Goal: Communication & Community: Answer question/provide support

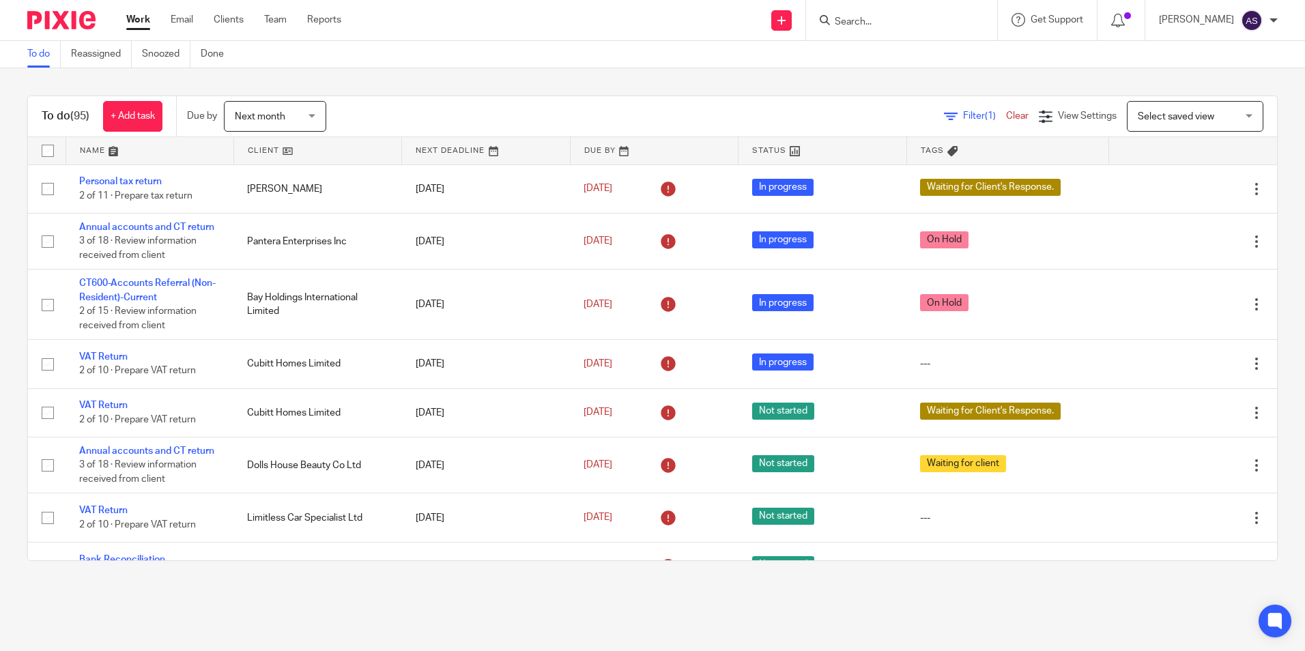
scroll to position [4642, 0]
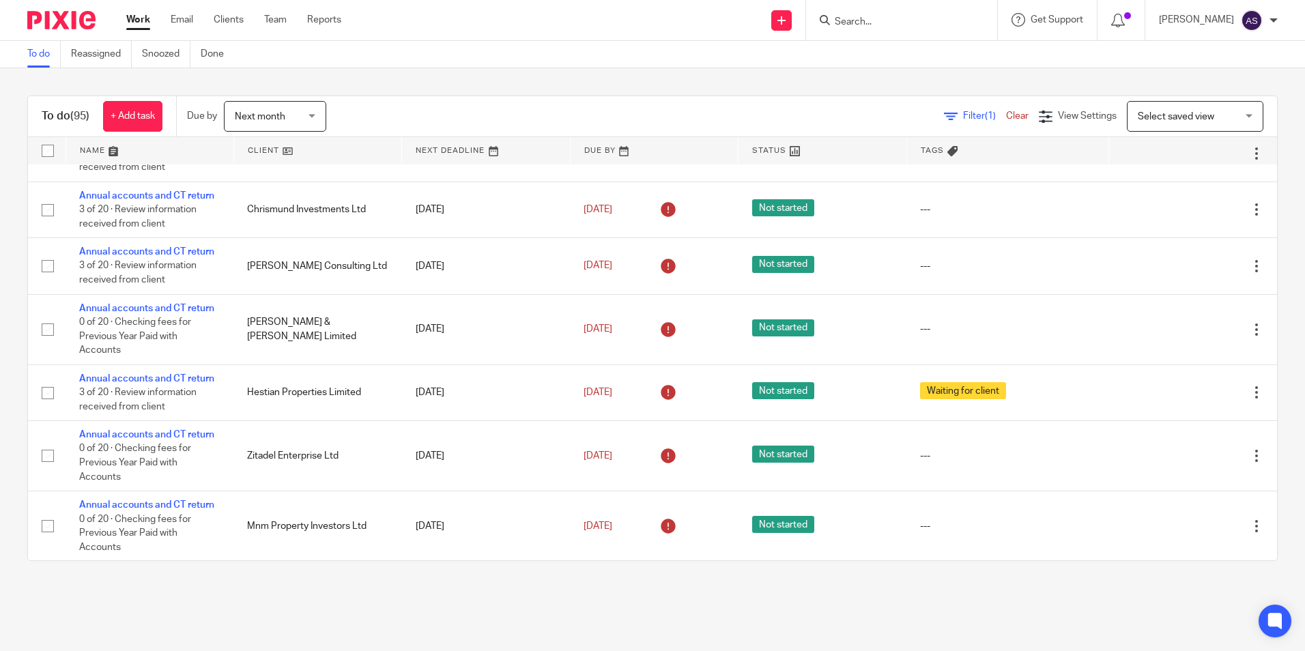
click at [885, 27] on input "Search" at bounding box center [895, 22] width 123 height 12
type input "p"
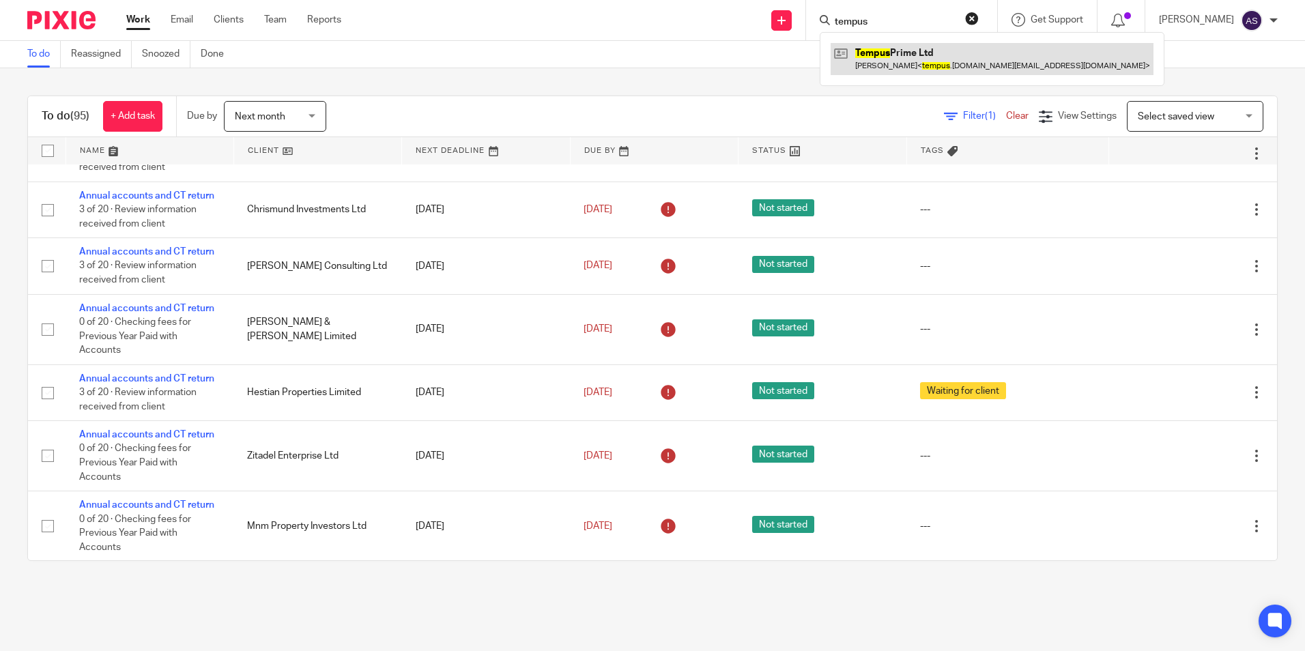
type input "tempus"
click at [929, 57] on link at bounding box center [992, 58] width 323 height 31
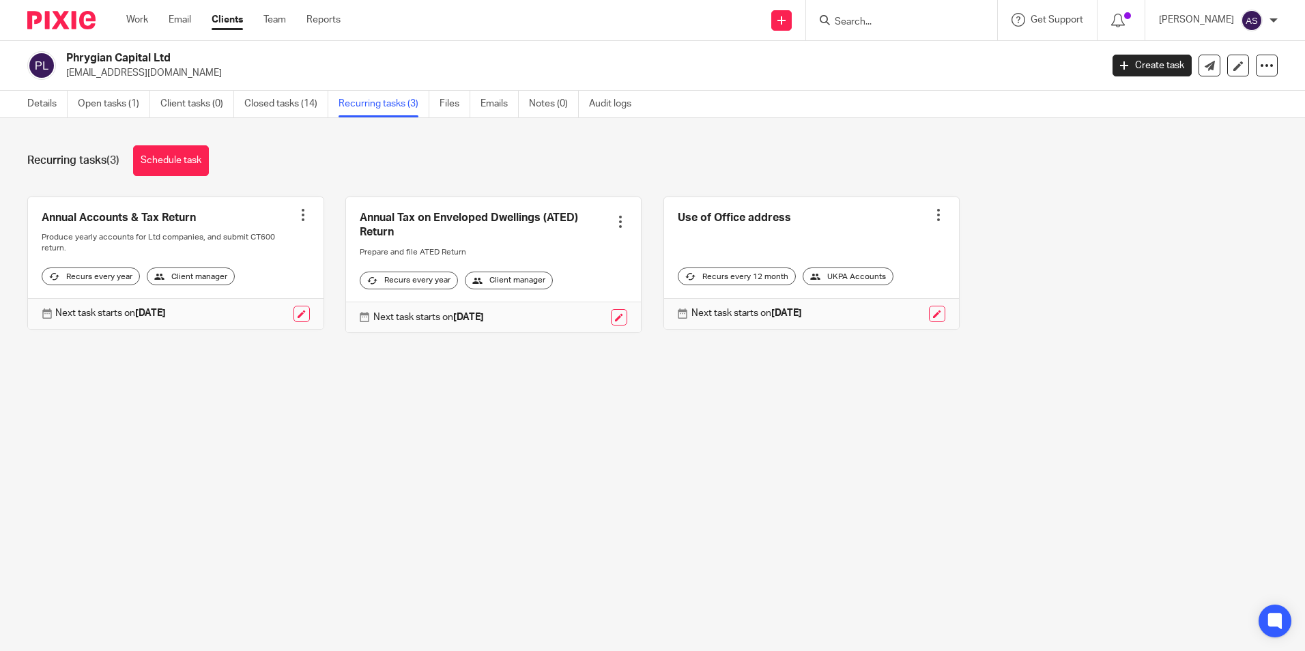
click at [912, 29] on div at bounding box center [901, 20] width 191 height 40
click at [907, 18] on input "Search" at bounding box center [895, 22] width 123 height 12
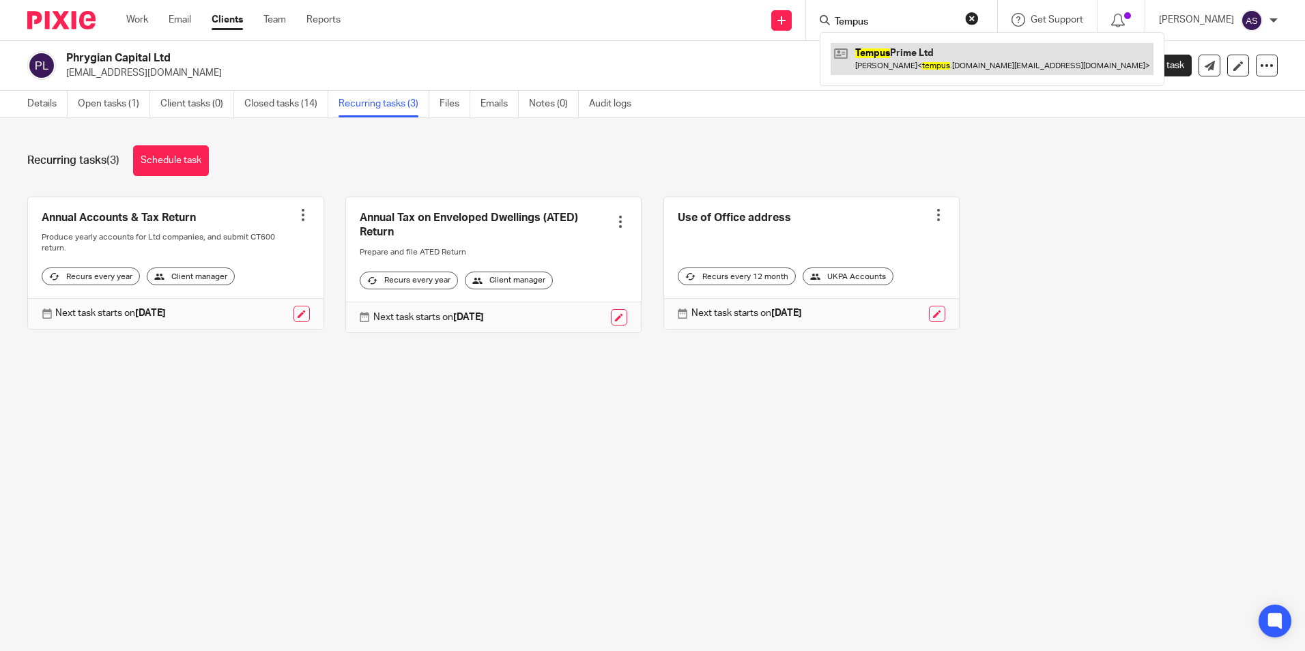
type input "Tempus"
click at [875, 59] on link at bounding box center [992, 58] width 323 height 31
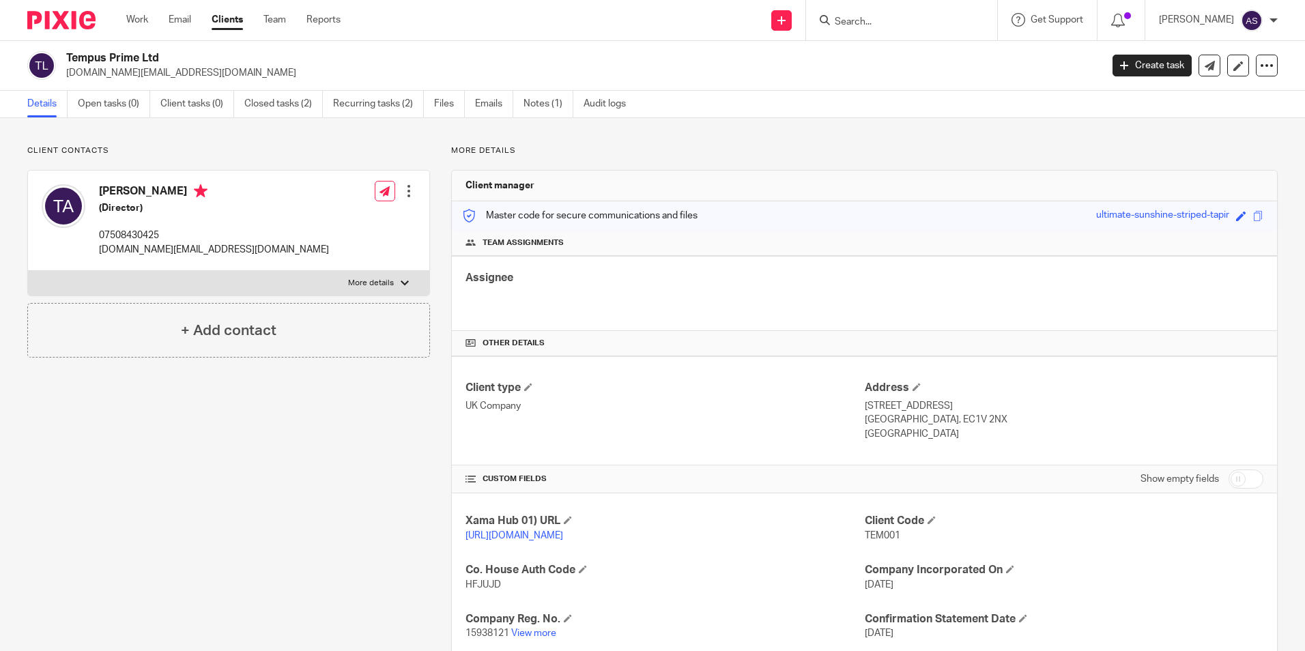
click at [120, 232] on p "07508430425" at bounding box center [214, 236] width 230 height 14
copy div "07508430425"
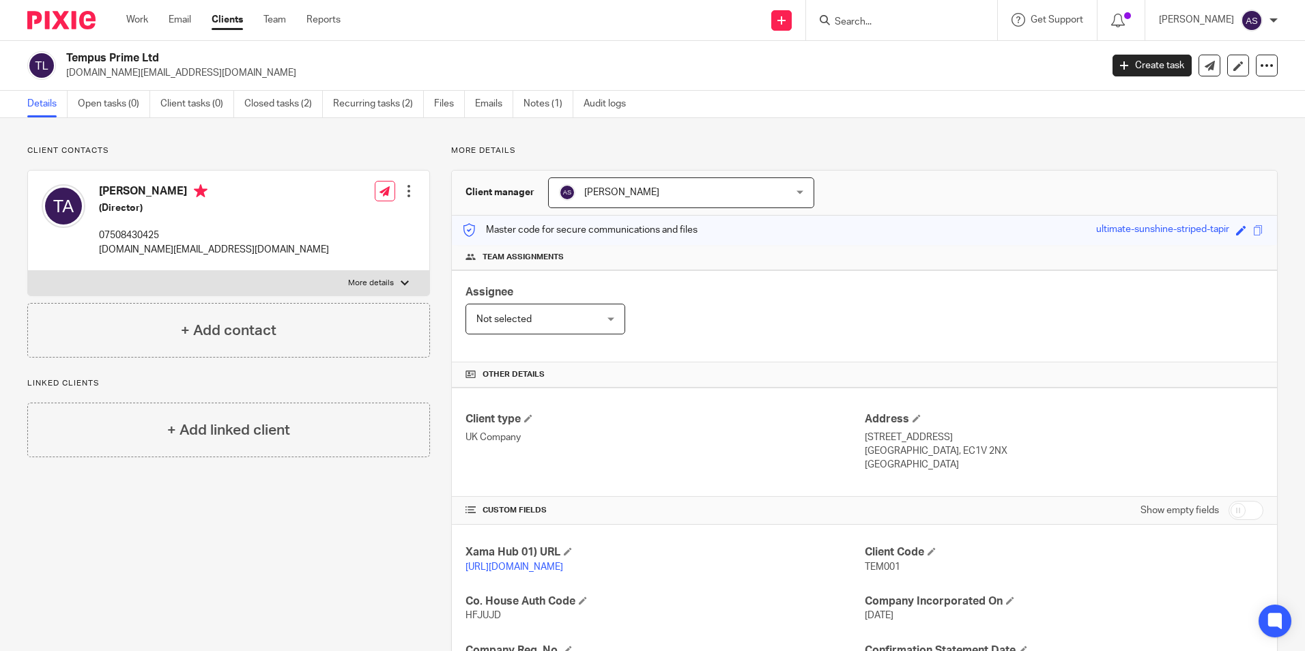
click at [866, 18] on input "Search" at bounding box center [895, 22] width 123 height 12
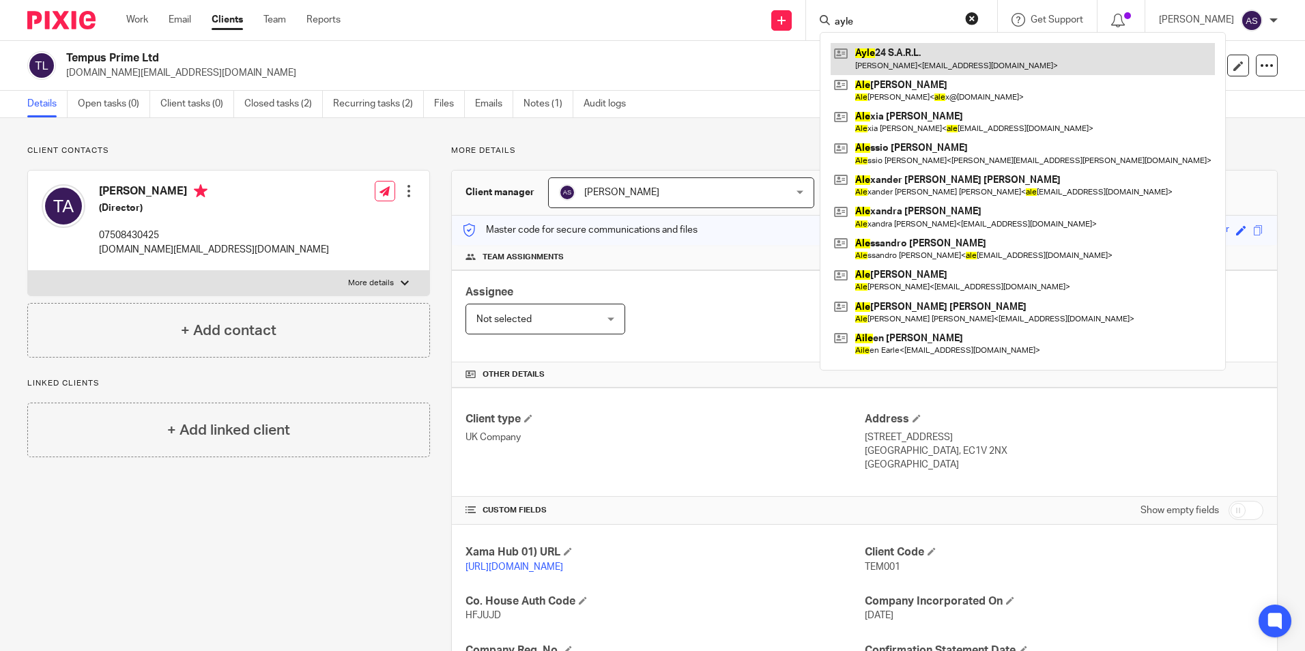
type input "ayle"
click at [903, 51] on link at bounding box center [1023, 58] width 384 height 31
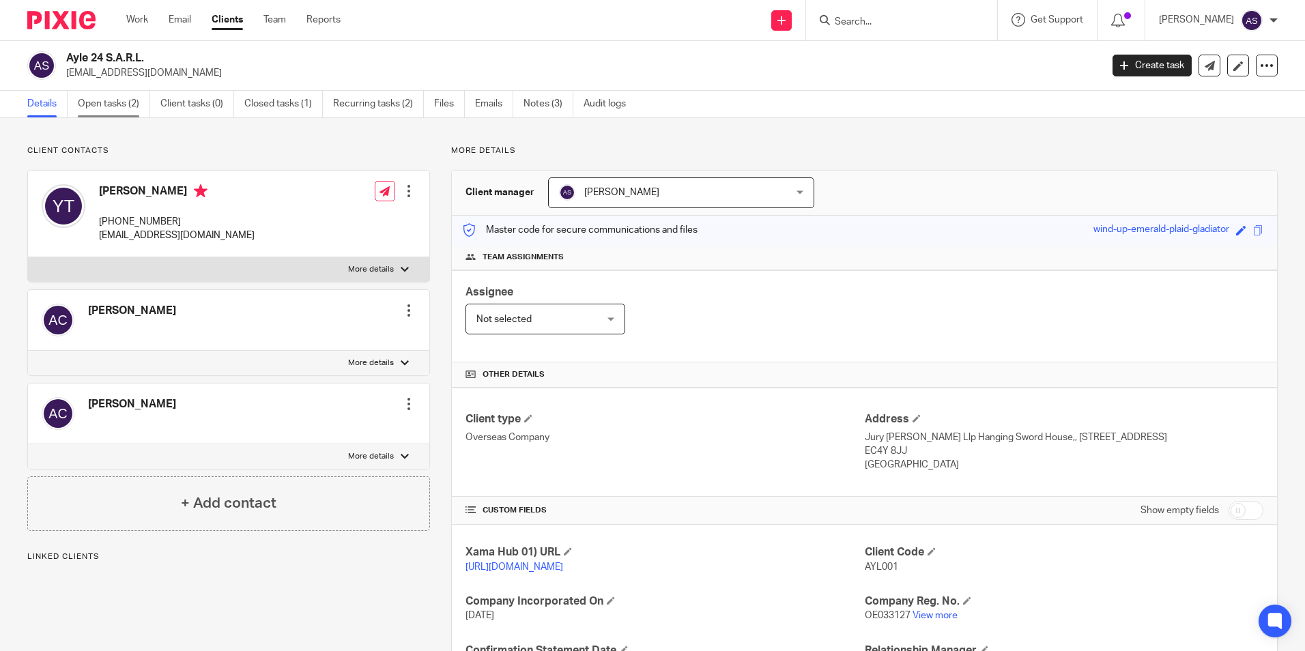
click at [95, 102] on link "Open tasks (2)" at bounding box center [114, 104] width 72 height 27
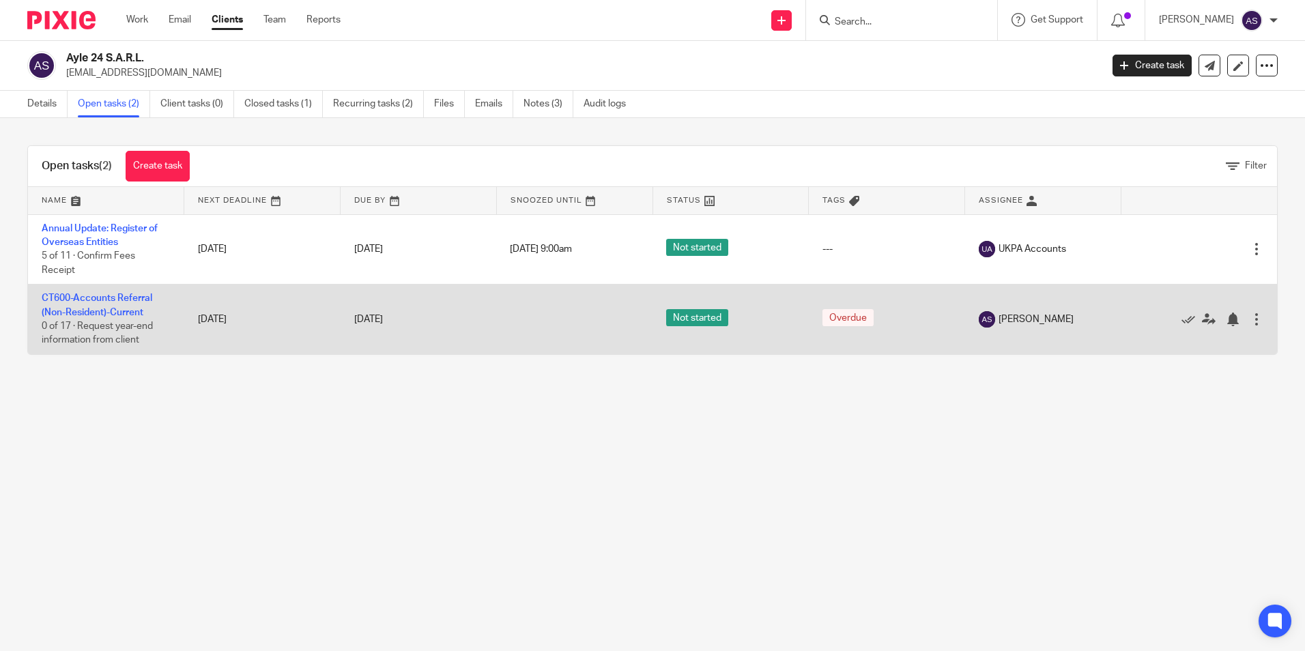
click at [85, 306] on td "CT600-Accounts Referral (Non-Resident)-Current 0 of 17 · Request year-end infor…" at bounding box center [106, 320] width 156 height 70
click at [89, 297] on link "CT600-Accounts Referral (Non-Resident)-Current" at bounding box center [97, 305] width 111 height 23
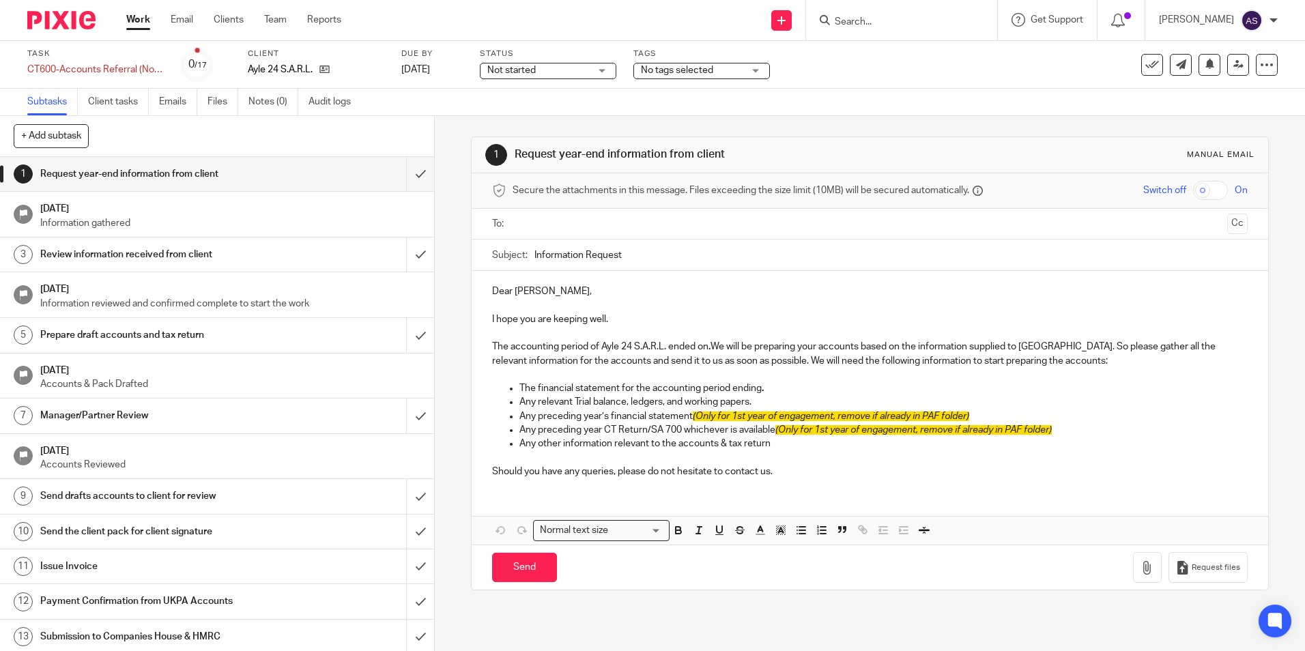
click at [610, 339] on p at bounding box center [869, 333] width 755 height 14
click at [628, 315] on p "I hope you are keeping well." at bounding box center [869, 320] width 755 height 14
drag, startPoint x: 492, startPoint y: 347, endPoint x: 526, endPoint y: 344, distance: 34.2
click at [526, 344] on p "The accounting period of Ayle 24 S.A.R.L. ended on . We will be preparing your …" at bounding box center [869, 354] width 755 height 28
click at [619, 349] on p "The accounting period of Ayle 24 S.A.R.L. ended on . We will be preparing your …" at bounding box center [869, 354] width 755 height 28
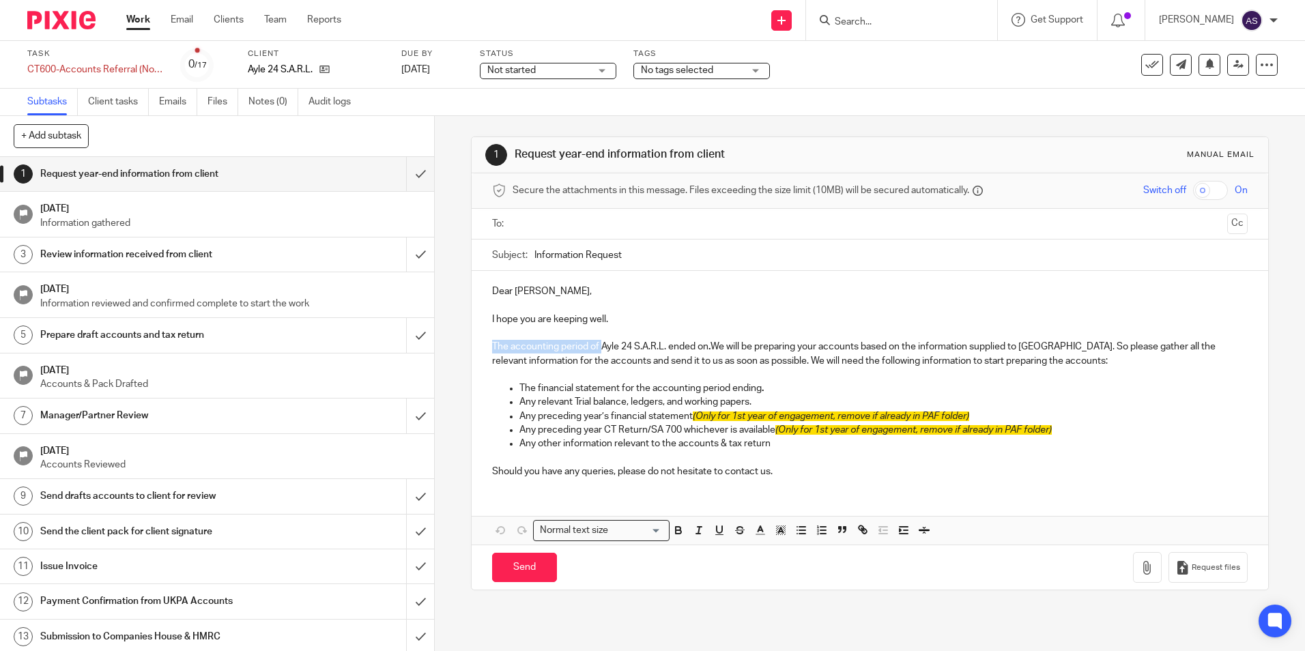
drag, startPoint x: 489, startPoint y: 344, endPoint x: 600, endPoint y: 350, distance: 111.4
click at [600, 350] on p "The accounting period of Ayle 24 S.A.R.L. ended on . We will be preparing your …" at bounding box center [869, 354] width 755 height 28
click at [545, 345] on p "We are begining to thAyle 24 S.A.R.L. ended on . We will be preparing your acco…" at bounding box center [869, 354] width 755 height 28
click at [575, 345] on p "We are beginning to thAyle 24 S.A.R.L. ended on . We will be preparing your acc…" at bounding box center [869, 354] width 755 height 28
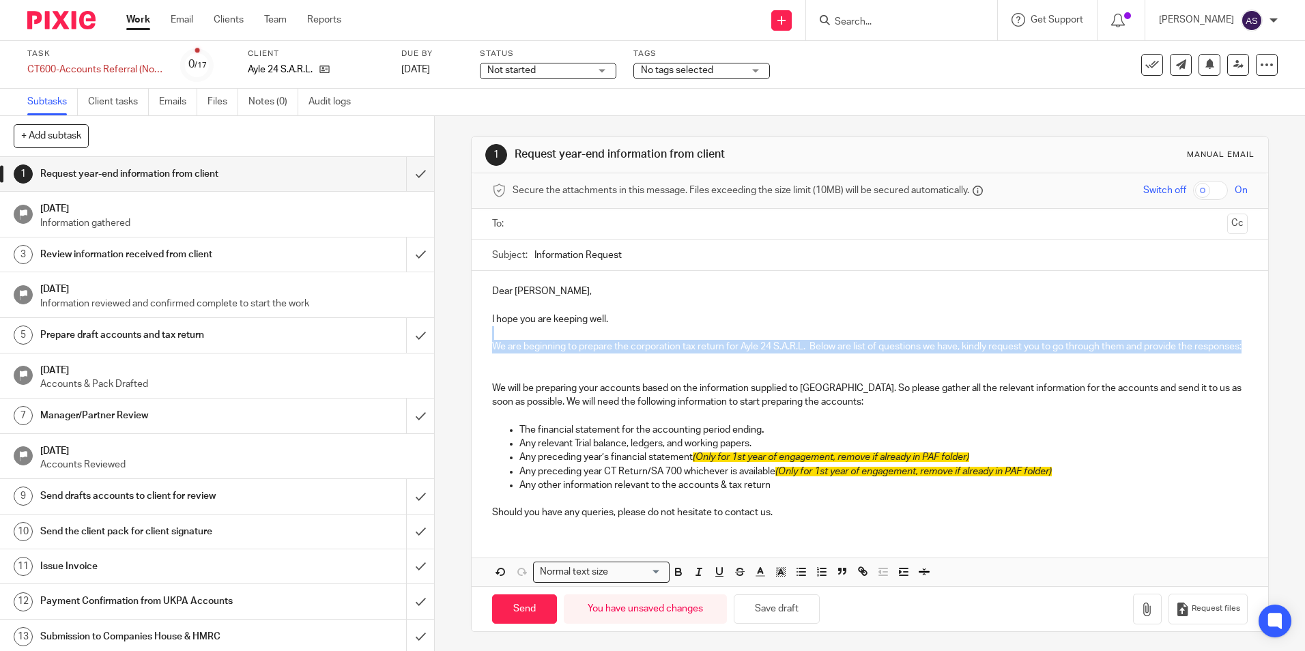
drag, startPoint x: 657, startPoint y: 363, endPoint x: 635, endPoint y: 358, distance: 23.0
click at [657, 354] on p "We are beginning to prepare the corporation tax return for Ayle 24 S.A.R.L. Bel…" at bounding box center [869, 347] width 755 height 14
click at [545, 354] on p "We are beginning to prepare the corporation tax return for Ayle 24 S.A.R.L. Bel…" at bounding box center [869, 347] width 755 height 14
click at [827, 382] on div "Dear Yann, I hope you are keeping well. We are beginning to prepare the corpora…" at bounding box center [870, 400] width 796 height 259
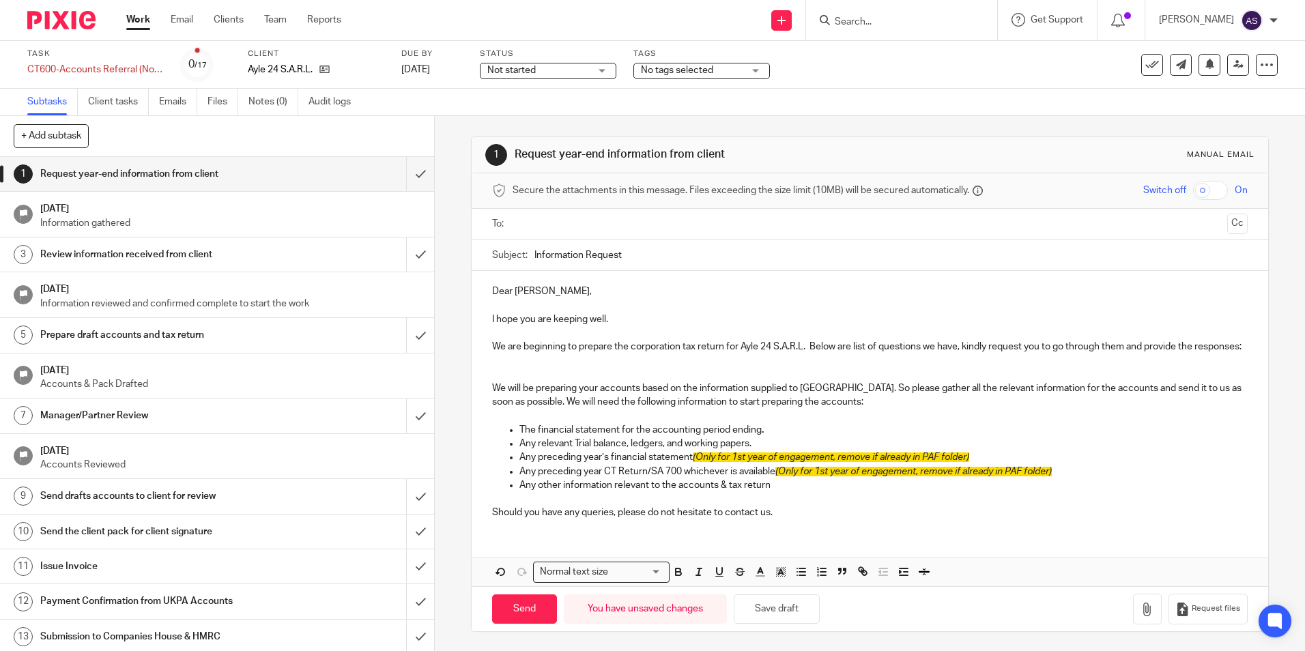
click at [830, 410] on p "We will be preparing your accounts based on the information supplied to us. So …" at bounding box center [869, 396] width 755 height 28
drag, startPoint x: 873, startPoint y: 344, endPoint x: 982, endPoint y: 342, distance: 109.9
click at [982, 342] on p "We are beginning to prepare the corporation tax return for Ayle 24 S.A.R.L. Bel…" at bounding box center [869, 347] width 755 height 14
click at [942, 352] on p "We are beginning to prepare the corporation tax return for Ayle 24 S.A.R.L. Bel…" at bounding box center [869, 347] width 755 height 14
click at [908, 345] on p "We are beginning to prepare the corporation tax return for Ayle 24 S.A.R.L. Bel…" at bounding box center [869, 347] width 755 height 14
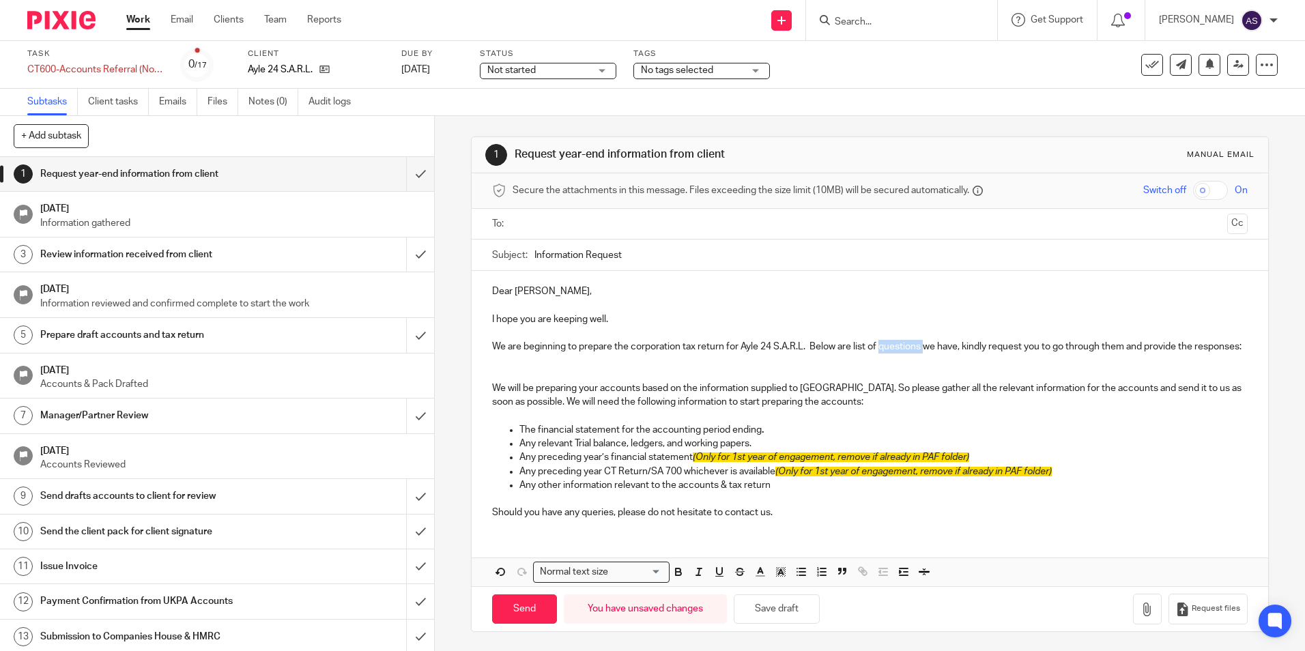
click at [908, 345] on p "We are beginning to prepare the corporation tax return for Ayle 24 S.A.R.L. Bel…" at bounding box center [869, 347] width 755 height 14
click at [941, 345] on p "We are beginning to prepare the corporation tax return for Ayle 24 S.A.R.L. Bel…" at bounding box center [869, 347] width 755 height 14
click at [1119, 345] on p "We are beginning to prepare the corporation tax return for Ayle 24 S.A.R.L. Bel…" at bounding box center [869, 347] width 755 height 14
click at [509, 354] on p "We are beginning to prepare the corporation tax return for Ayle 24 S.A.R.L. Bel…" at bounding box center [869, 347] width 755 height 14
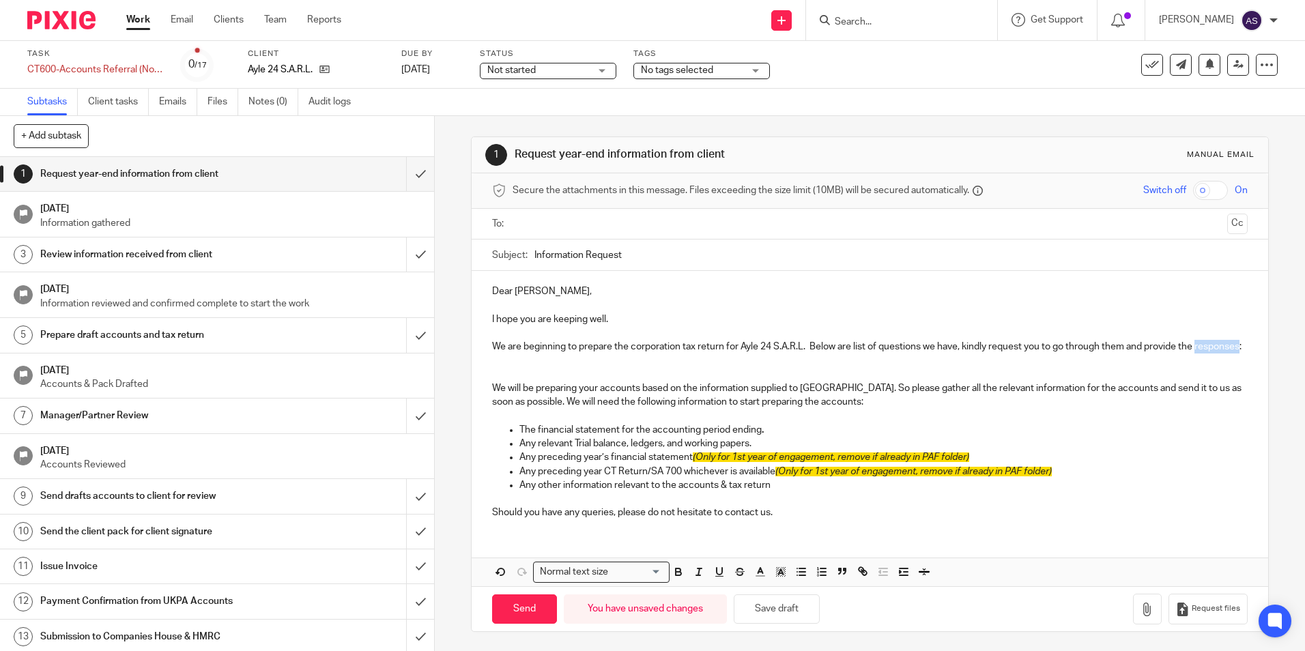
click at [509, 354] on p "We are beginning to prepare the corporation tax return for Ayle 24 S.A.R.L. Bel…" at bounding box center [869, 347] width 755 height 14
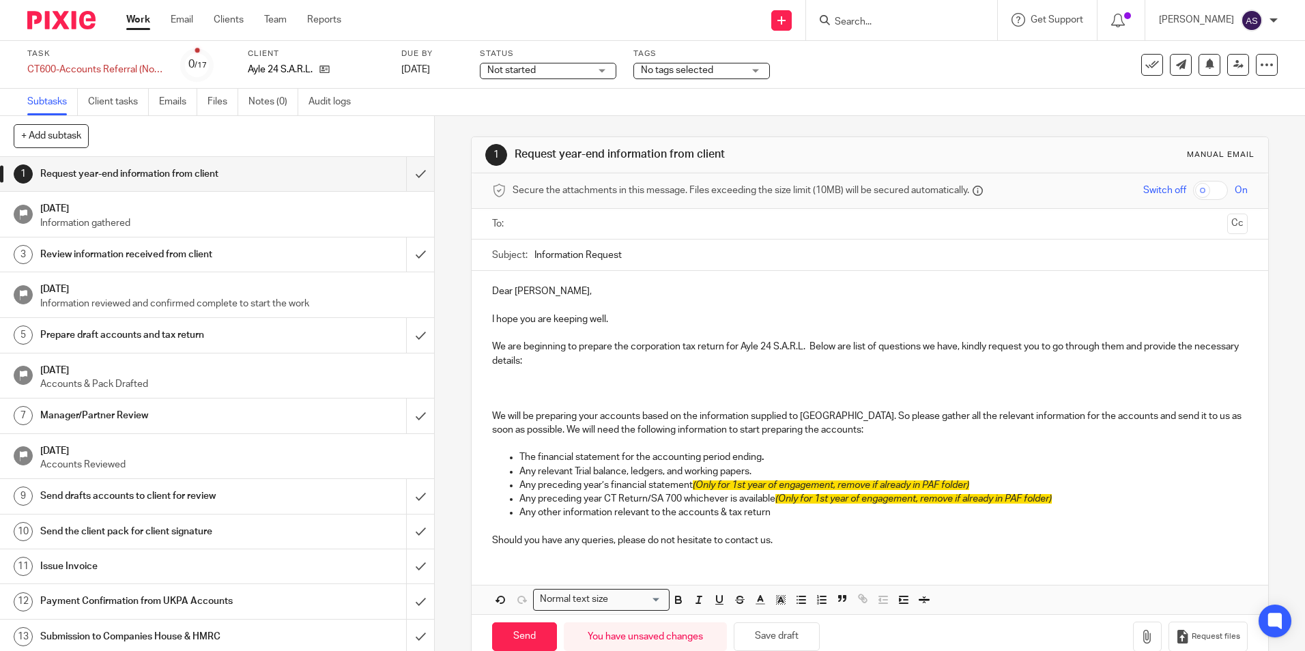
click at [500, 376] on p at bounding box center [869, 375] width 755 height 14
click at [800, 601] on icon "button" at bounding box center [801, 600] width 12 height 12
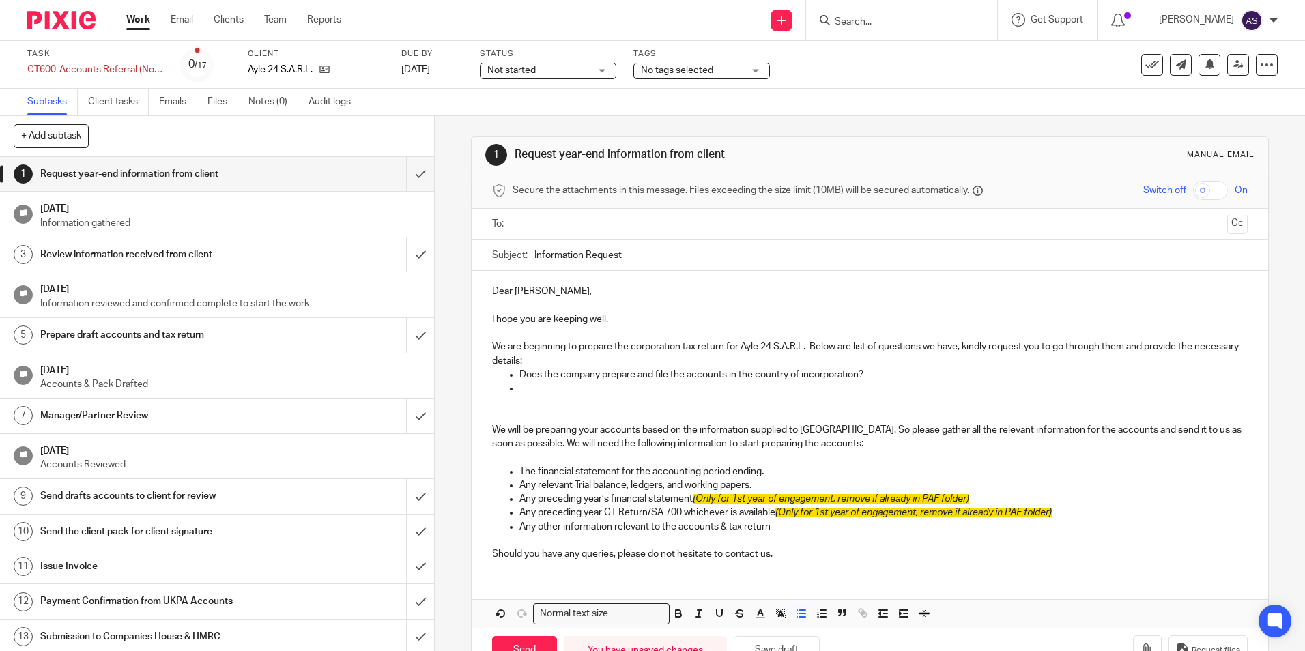
click at [578, 365] on p "We are beginning to prepare the corporation tax return for Ayle 24 S.A.R.L. Bel…" at bounding box center [869, 354] width 755 height 28
click at [545, 386] on p at bounding box center [884, 389] width 728 height 14
click at [1000, 375] on p "Does the company prepare and file the accounts in the country of incorporation?…" at bounding box center [884, 375] width 728 height 14
click at [916, 376] on p "Does the company prepare and file the accounts in the country of incorporation?…" at bounding box center [884, 375] width 728 height 14
click at [913, 375] on p "Does the company prepare and file the accounts in the country of incorporation?…" at bounding box center [884, 375] width 728 height 14
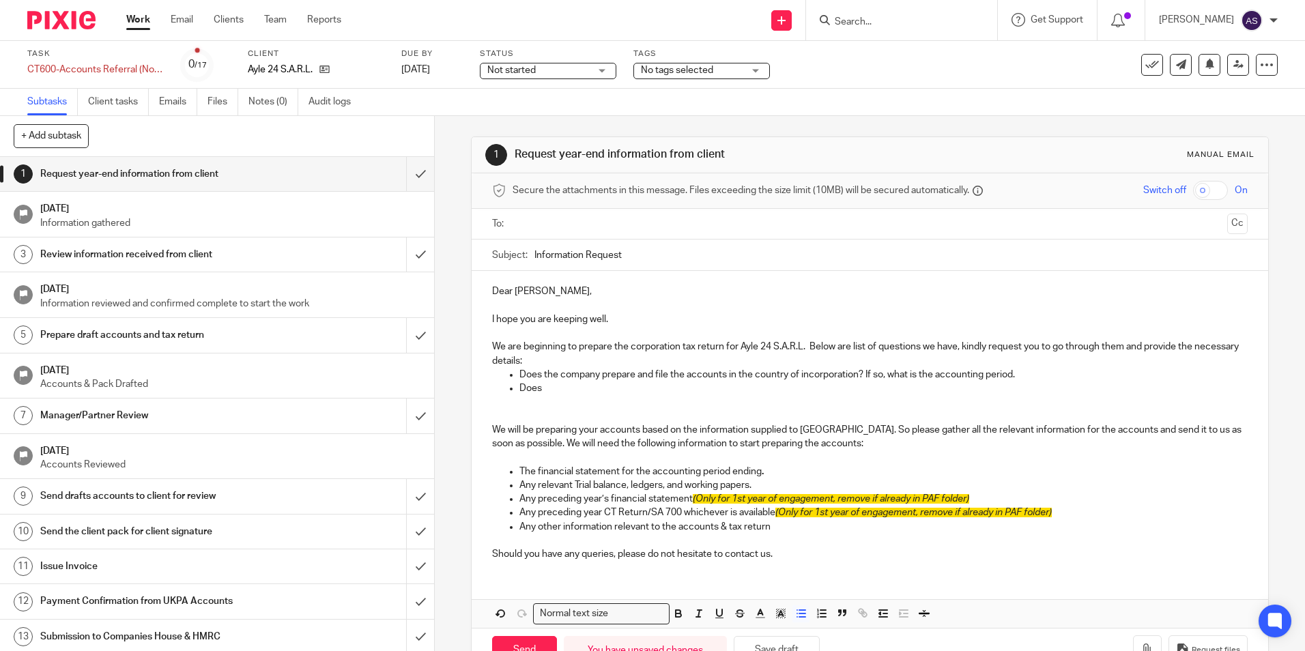
click at [913, 375] on p "Does the company prepare and file the accounts in the country of incorporation?…" at bounding box center [884, 375] width 728 height 14
click at [910, 373] on p "Does the company prepare and file the accounts in the country of incorporation?…" at bounding box center [884, 375] width 728 height 14
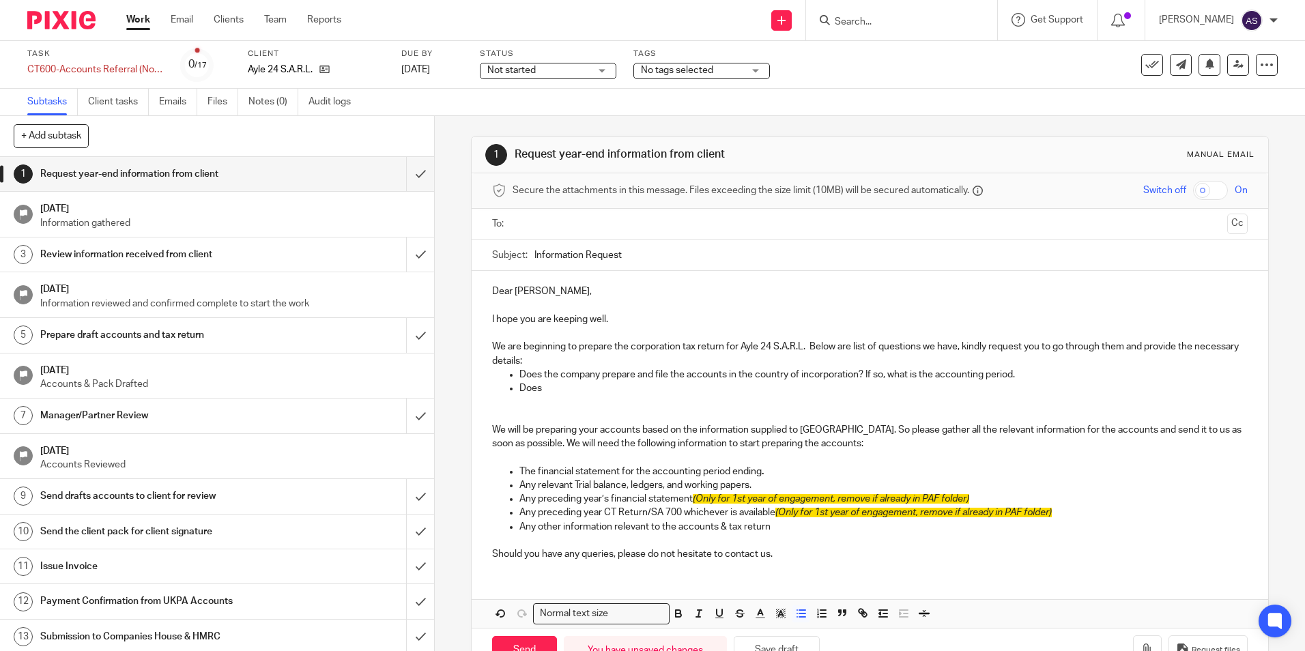
click at [814, 431] on p "We will be preparing your accounts based on the information supplied to us. So …" at bounding box center [869, 437] width 755 height 28
click at [913, 376] on p "Does the company prepare and file the accounts in the country of incorporation?…" at bounding box center [884, 375] width 728 height 14
click at [911, 375] on p "Does the company prepare and file the accounts in the country of incorporation?…" at bounding box center [884, 375] width 728 height 14
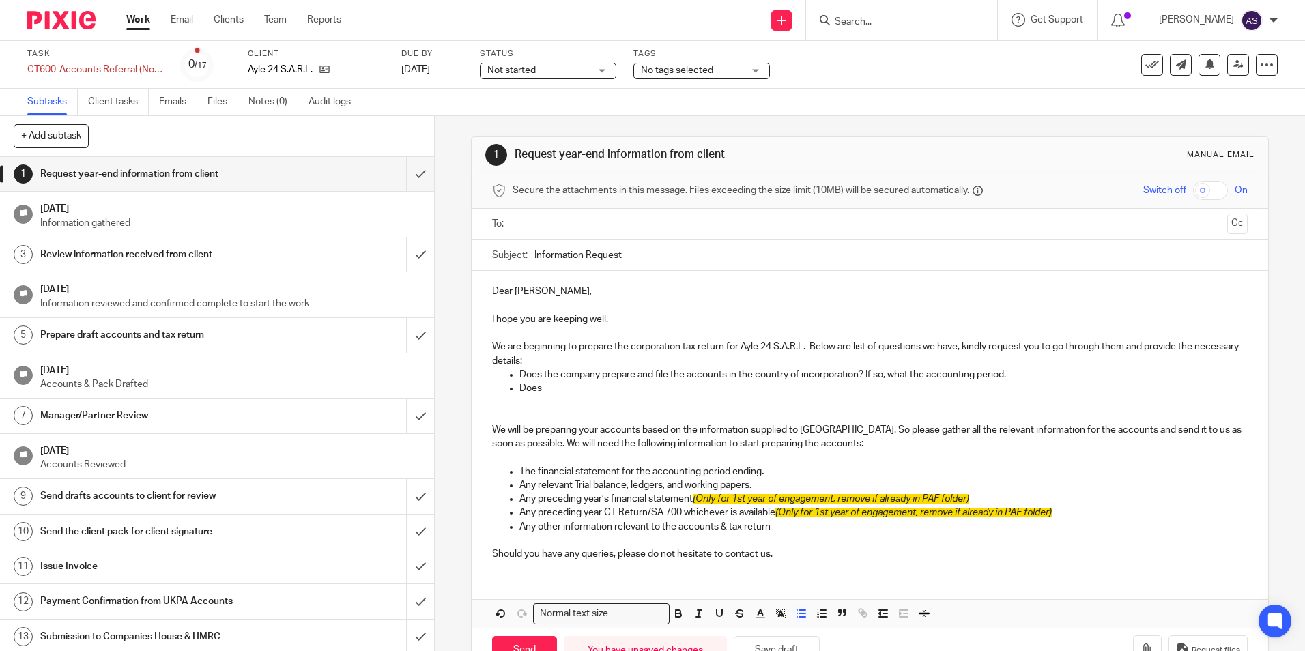
click at [1004, 375] on p "Does the company prepare and file the accounts in the country of incorporation?…" at bounding box center [884, 375] width 728 height 14
click at [1006, 404] on p at bounding box center [869, 402] width 755 height 14
click at [568, 386] on p "Does" at bounding box center [884, 389] width 728 height 14
click at [974, 431] on p "We will be preparing your accounts based on the information supplied to us. So …" at bounding box center [869, 437] width 755 height 28
click at [959, 388] on p "Please also provide a copy of accounts/ financial statements that have been rec…" at bounding box center [884, 389] width 728 height 14
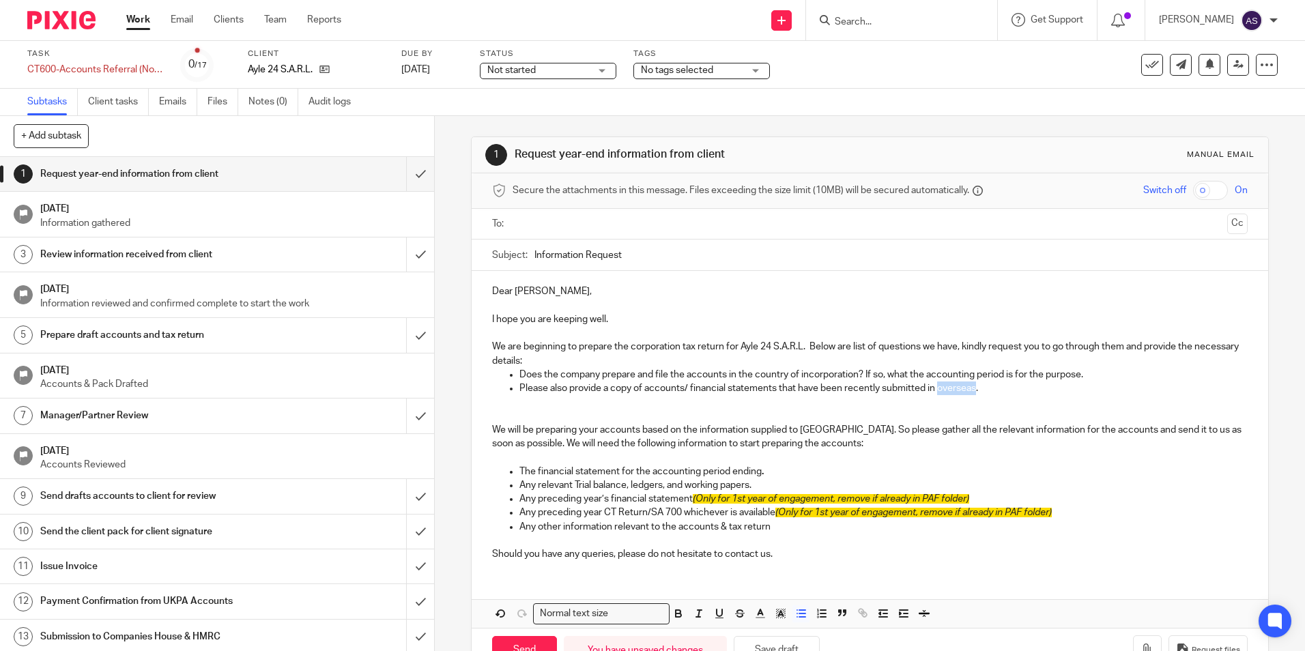
click at [959, 388] on p "Please also provide a copy of accounts/ financial statements that have been rec…" at bounding box center [884, 389] width 728 height 14
click at [921, 430] on p "We will be preparing your accounts based on the information supplied to us. So …" at bounding box center [869, 437] width 755 height 28
click at [571, 400] on p at bounding box center [869, 402] width 755 height 14
click at [995, 392] on p "Please also provide a copy of accounts/ financial statements that have been rec…" at bounding box center [884, 389] width 728 height 14
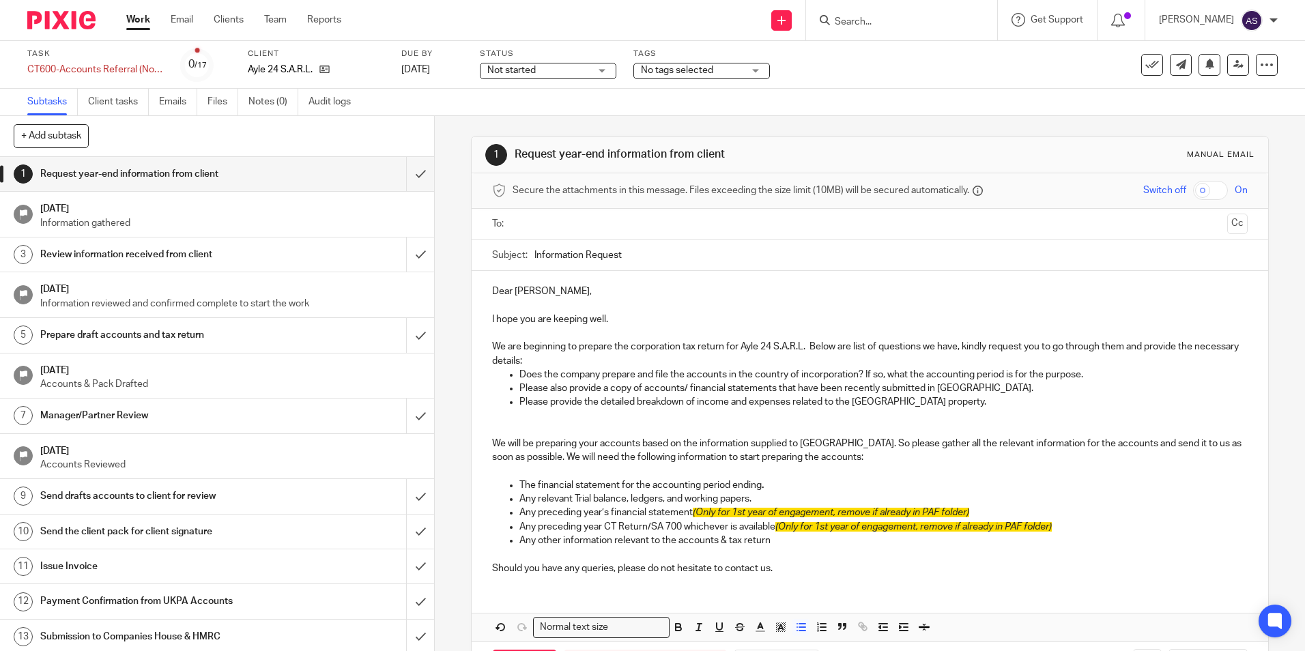
click at [688, 554] on p at bounding box center [884, 555] width 728 height 14
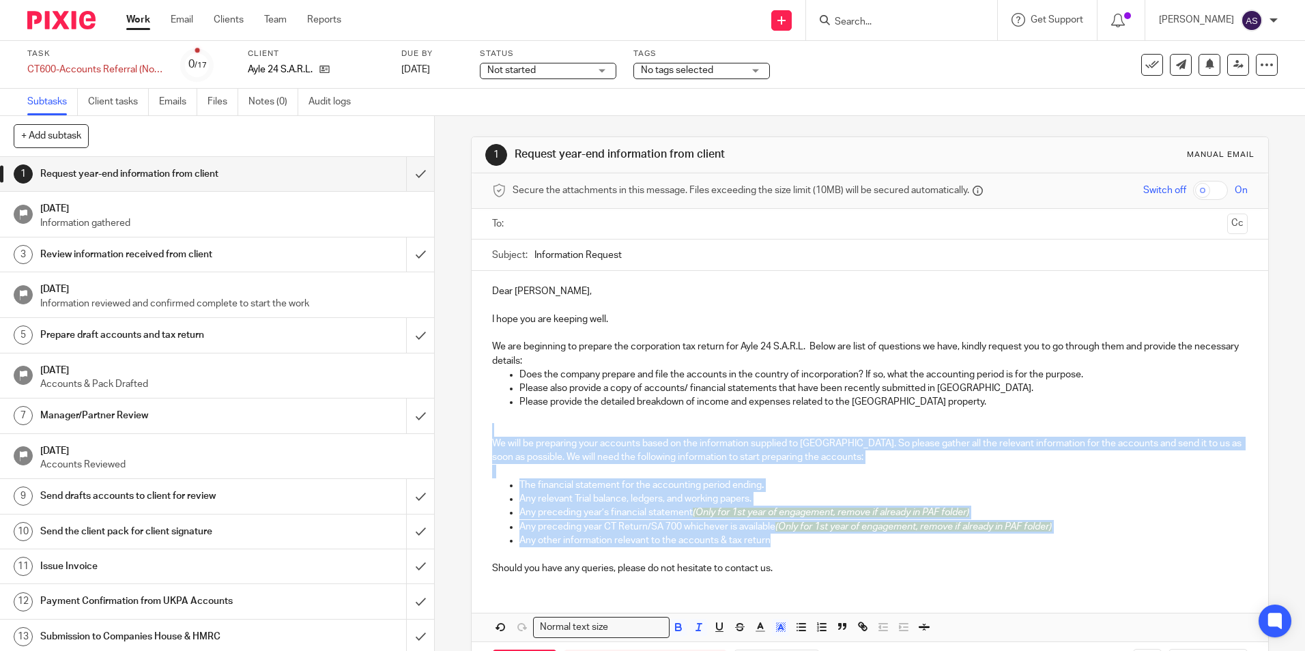
drag, startPoint x: 771, startPoint y: 541, endPoint x: 445, endPoint y: 436, distance: 342.0
click at [445, 436] on div "1 Request year-end information from client Manual email Secure the attachments …" at bounding box center [870, 383] width 870 height 535
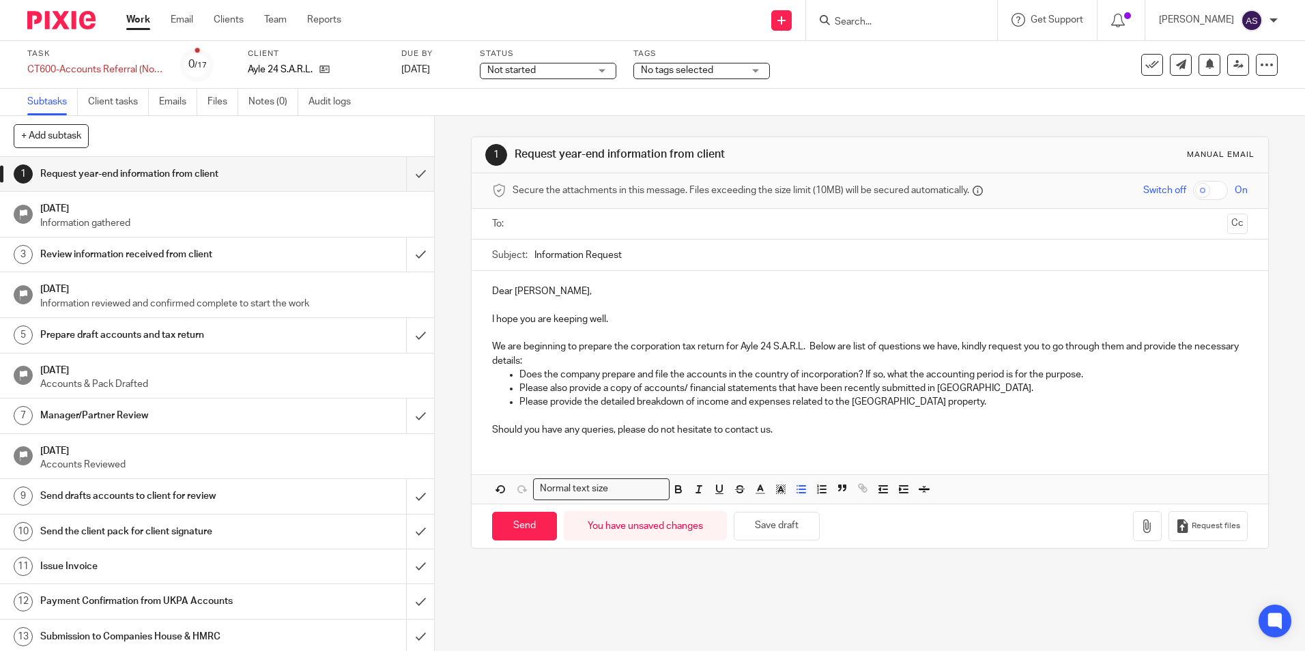
click at [600, 360] on p "We are beginning to prepare the corporation tax return for Ayle 24 S.A.R.L. Bel…" at bounding box center [869, 354] width 755 height 28
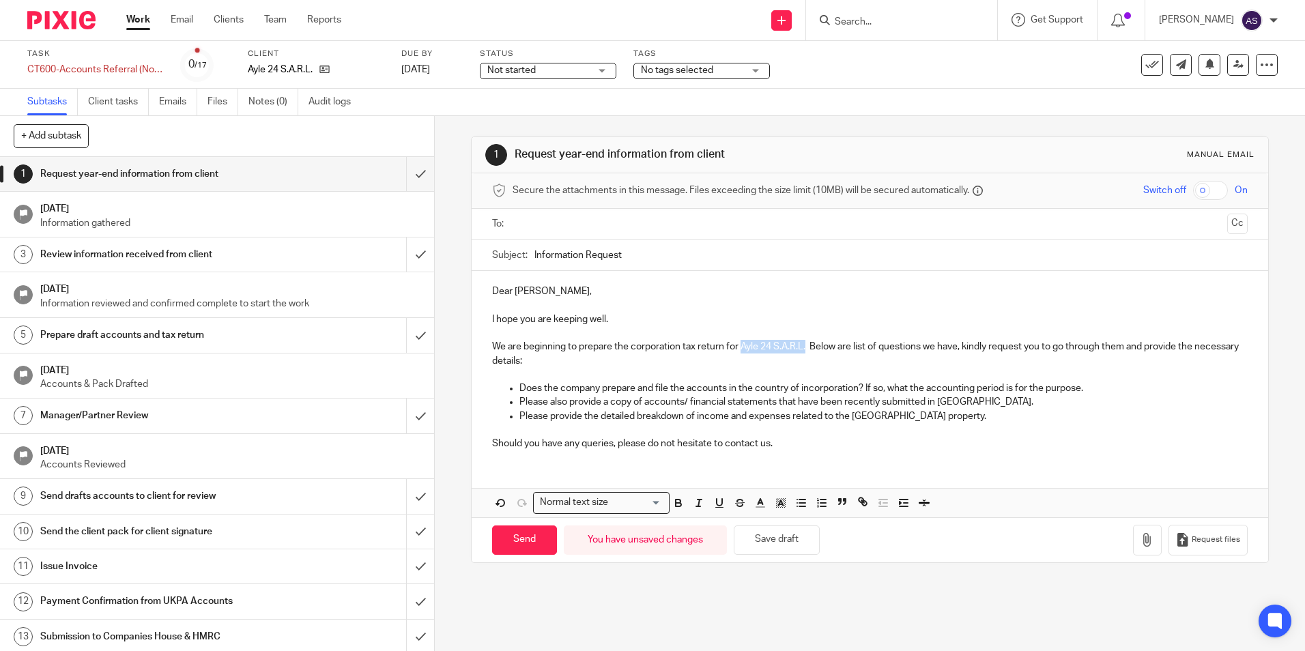
drag, startPoint x: 740, startPoint y: 347, endPoint x: 804, endPoint y: 351, distance: 63.6
click at [804, 351] on p "We are beginning to prepare the corporation tax return for Ayle 24 S.A.R.L. Bel…" at bounding box center [869, 354] width 755 height 28
click at [654, 262] on input "Information Request" at bounding box center [891, 255] width 713 height 31
paste input "Ayle 24 S.A.R.L."
type input "Information Request-Ayle 24 S.A.R.L."
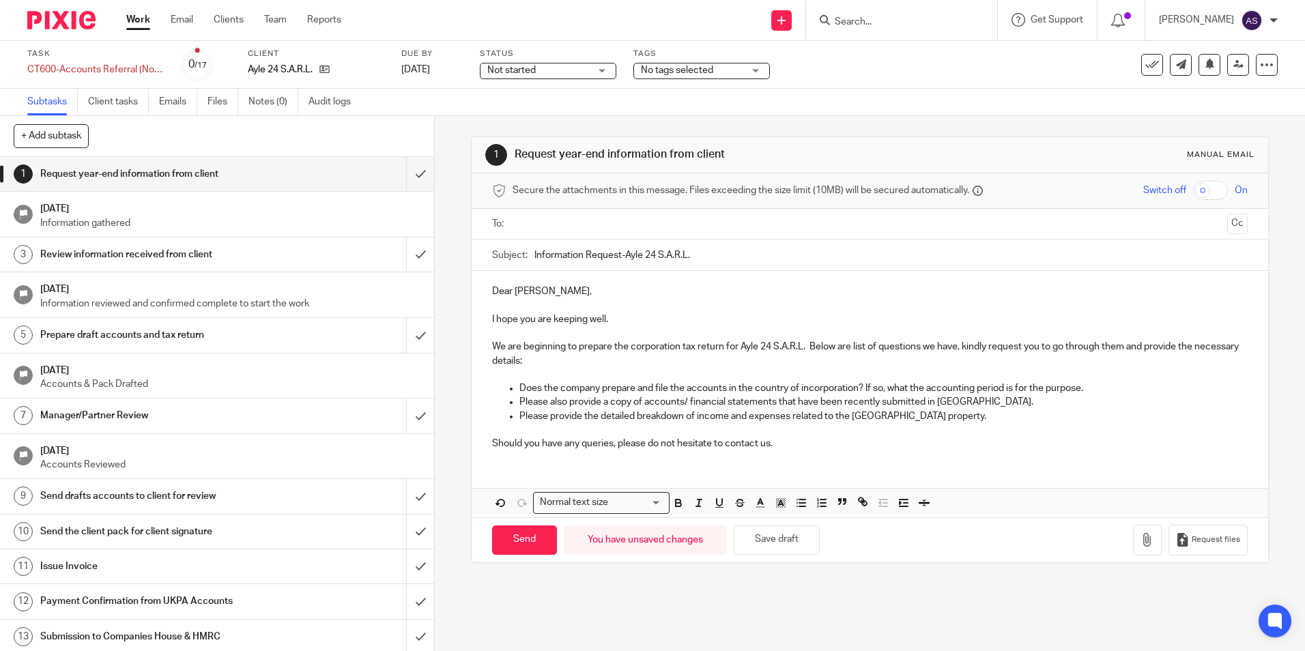
click at [526, 229] on input "text" at bounding box center [869, 224] width 704 height 16
drag, startPoint x: 619, startPoint y: 386, endPoint x: 618, endPoint y: 393, distance: 6.9
click at [618, 386] on p "Does the company prepare and file the accounts in the country of incorporation?…" at bounding box center [884, 391] width 728 height 14
drag, startPoint x: 856, startPoint y: 351, endPoint x: 980, endPoint y: 366, distance: 125.2
click at [977, 350] on p "We are beginning to prepare the corporation tax return for Ayle 24 S.A.R.L. Bel…" at bounding box center [869, 357] width 755 height 28
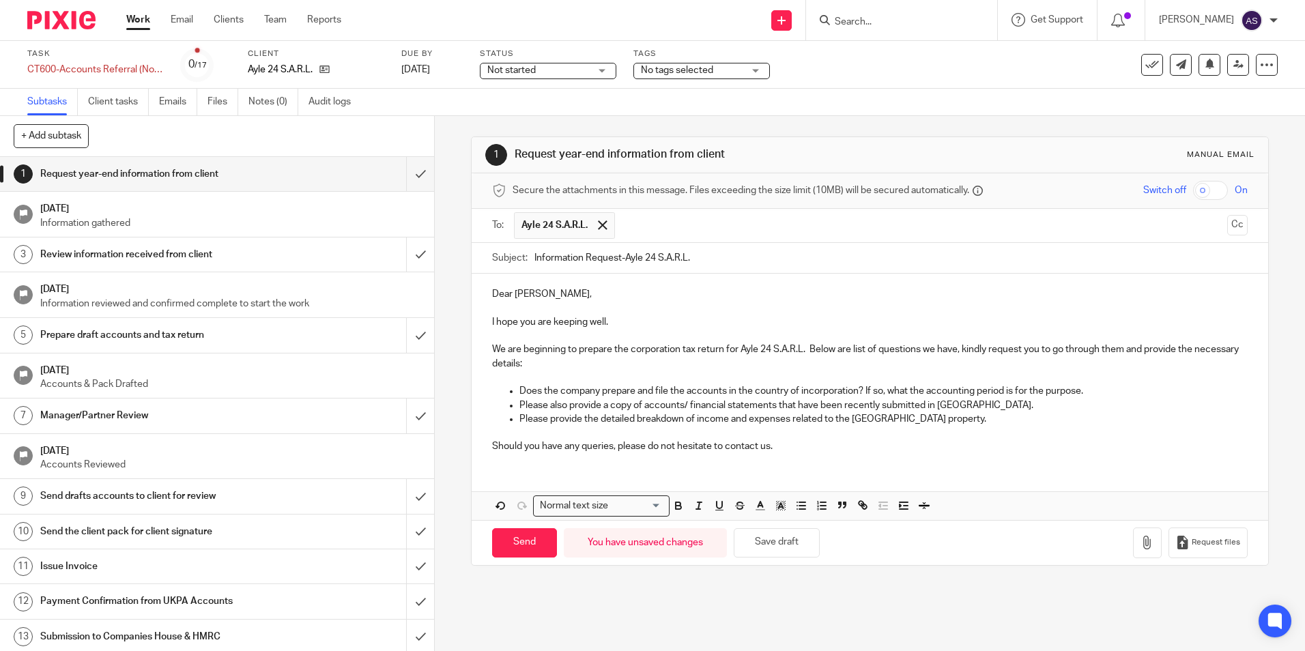
click at [993, 385] on p "Does the company prepare and file the accounts in the country of incorporation?…" at bounding box center [884, 391] width 728 height 14
drag, startPoint x: 513, startPoint y: 392, endPoint x: 646, endPoint y: 384, distance: 132.7
click at [646, 384] on ul "Does the company prepare and file the accounts in the country of incorporation?…" at bounding box center [869, 411] width 755 height 55
click at [648, 408] on p "Please also provide a copy of accounts/ financial statements that have been rec…" at bounding box center [884, 406] width 728 height 14
drag, startPoint x: 629, startPoint y: 392, endPoint x: 775, endPoint y: 388, distance: 146.1
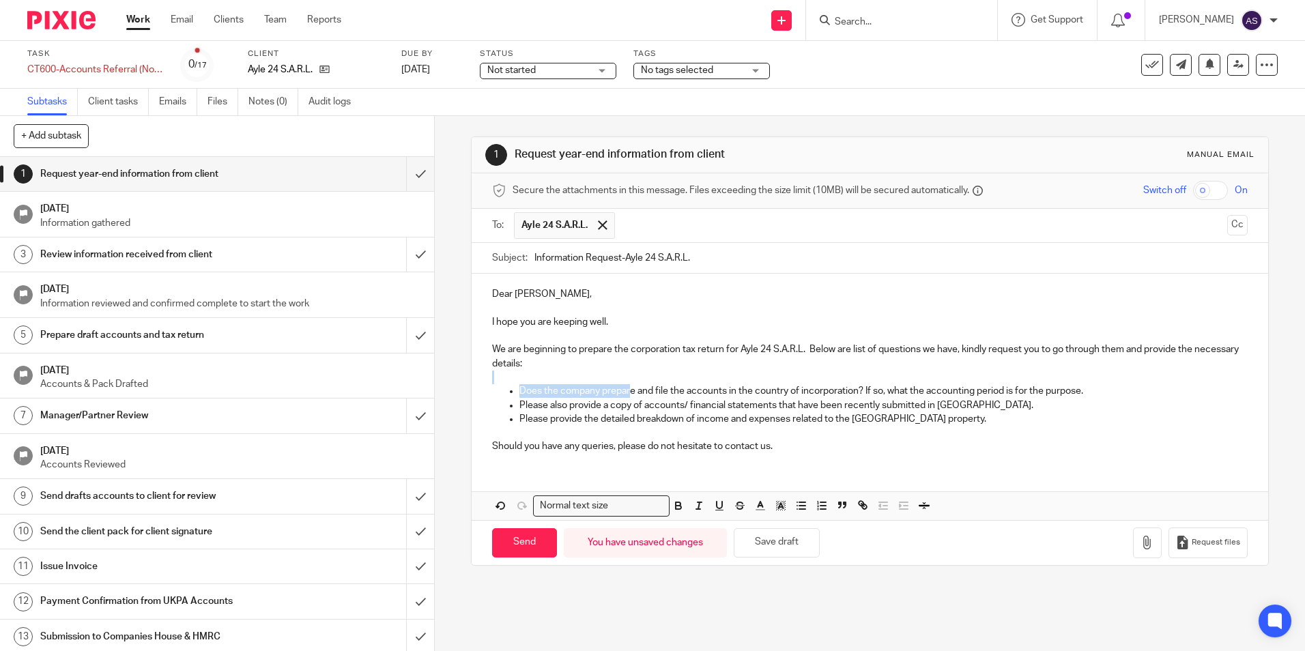
click at [767, 382] on div "Dear Yann, I hope you are keeping well. We are beginning to prepare the corpora…" at bounding box center [870, 369] width 796 height 190
click at [823, 417] on p "Please provide the detailed breakdown of income and expenses related to the UK …" at bounding box center [884, 419] width 728 height 14
drag, startPoint x: 902, startPoint y: 390, endPoint x: 1061, endPoint y: 391, distance: 159.1
click at [1061, 391] on p "Does the company prepare and file the accounts in the country of incorporation?…" at bounding box center [884, 391] width 728 height 14
click at [1052, 474] on div "Dear Yann, I hope you are keeping well. We are beginning to prepare the corpora…" at bounding box center [870, 397] width 796 height 246
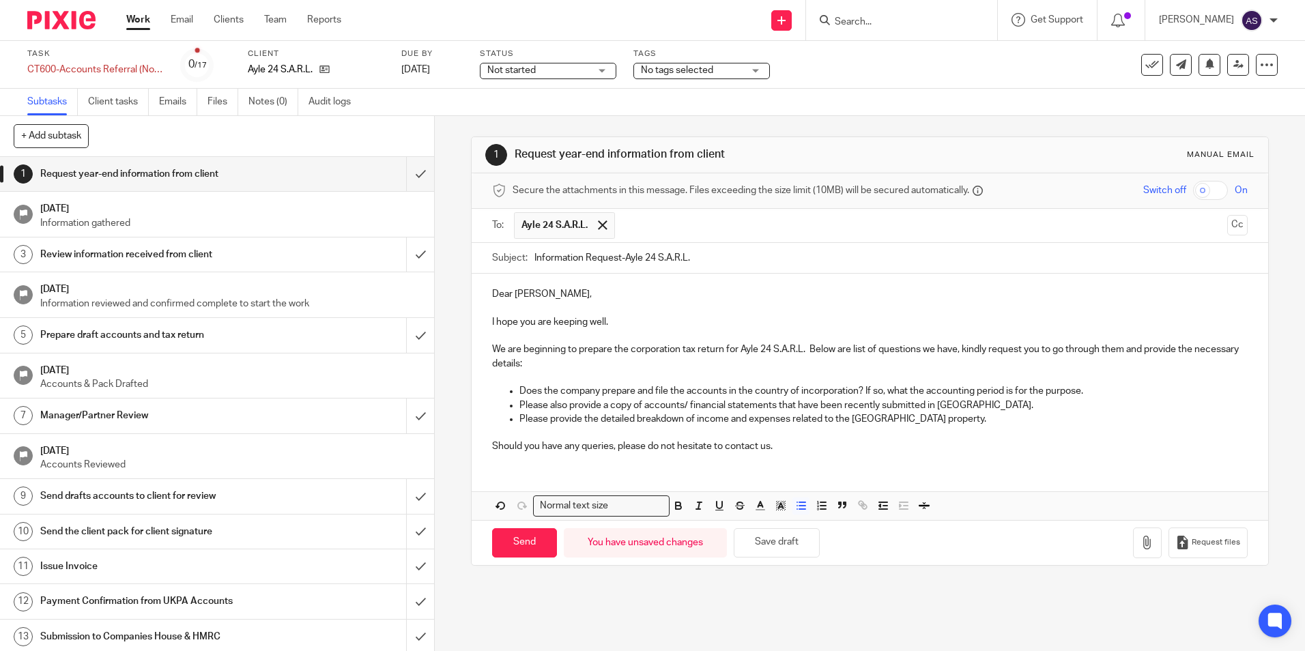
click at [1034, 393] on p "Does the company prepare and file the accounts in the country of incorporation?…" at bounding box center [884, 391] width 728 height 14
click at [1039, 451] on p "Should you have any queries, please do not hesitate to contact us." at bounding box center [869, 447] width 755 height 14
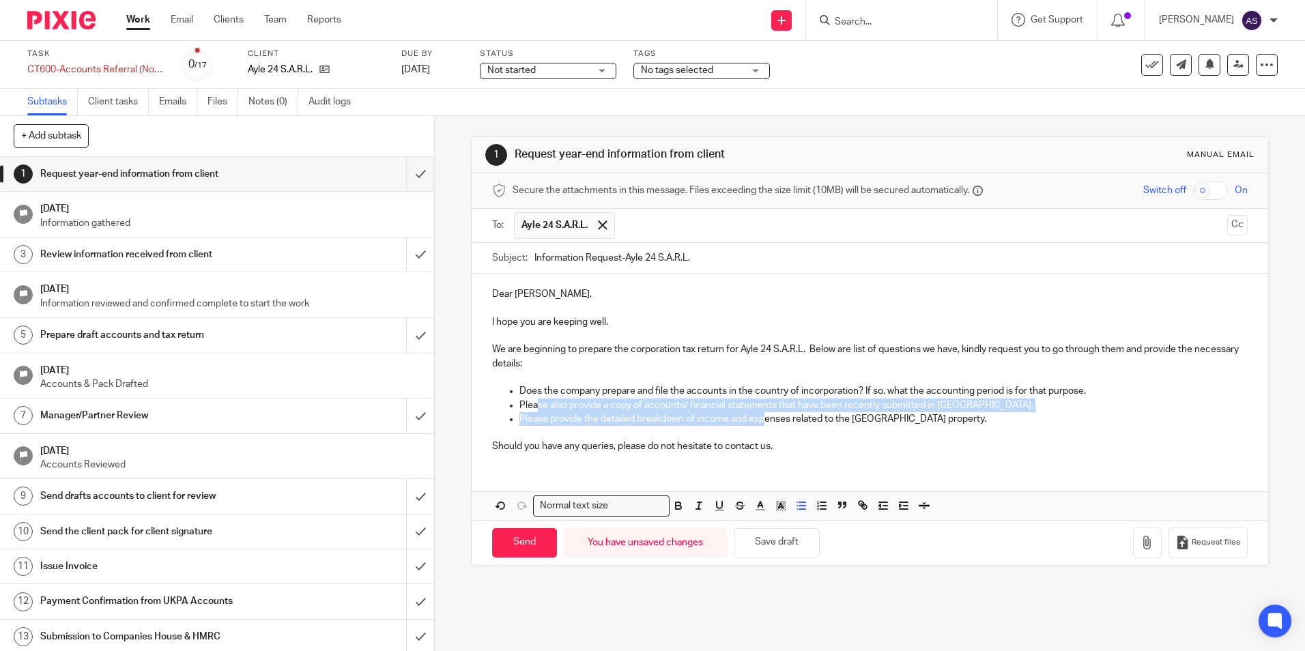
drag, startPoint x: 533, startPoint y: 407, endPoint x: 763, endPoint y: 412, distance: 230.1
click at [763, 412] on ul "Does the company prepare and file the accounts in the country of incorporation?…" at bounding box center [869, 411] width 755 height 55
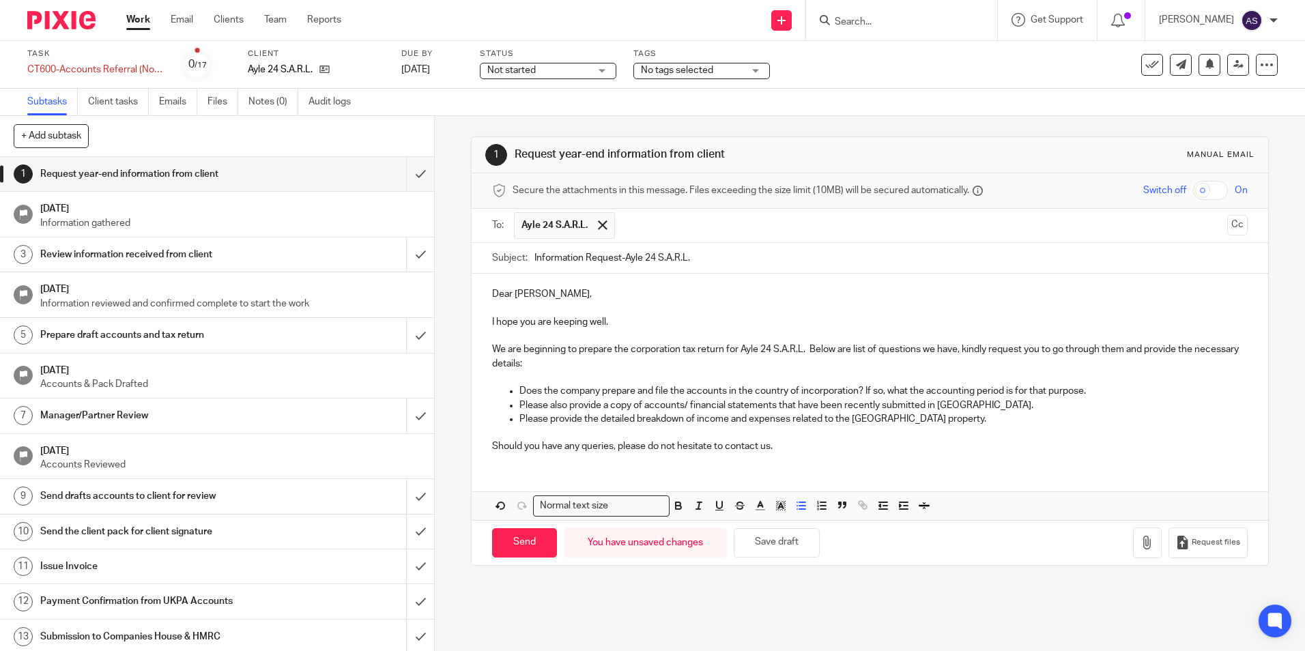
click at [771, 421] on p "Please provide the detailed breakdown of income and expenses related to the UK …" at bounding box center [884, 419] width 728 height 14
click at [904, 406] on p "Please also provide a copy of accounts/ financial statements that have been rec…" at bounding box center [884, 406] width 728 height 14
click at [901, 471] on div "Dear Yann, I hope you are keeping well. We are beginning to prepare the corpora…" at bounding box center [870, 397] width 796 height 246
click at [517, 548] on input "Send" at bounding box center [524, 542] width 65 height 29
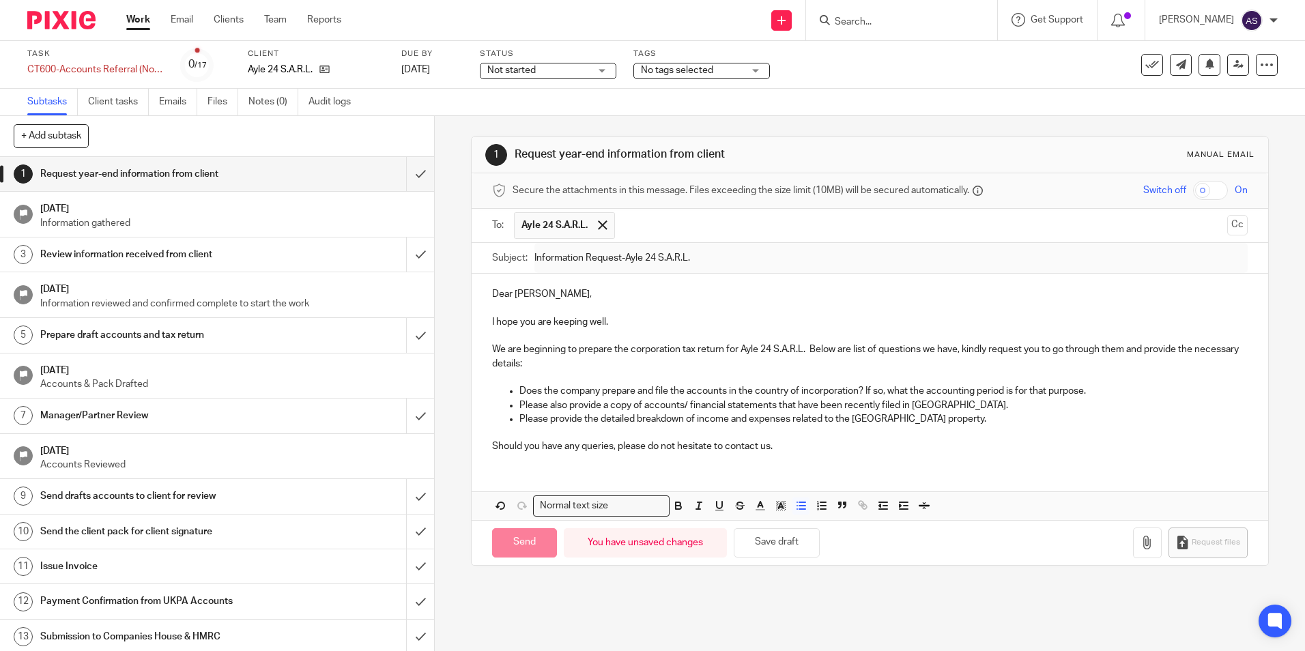
type input "Sent"
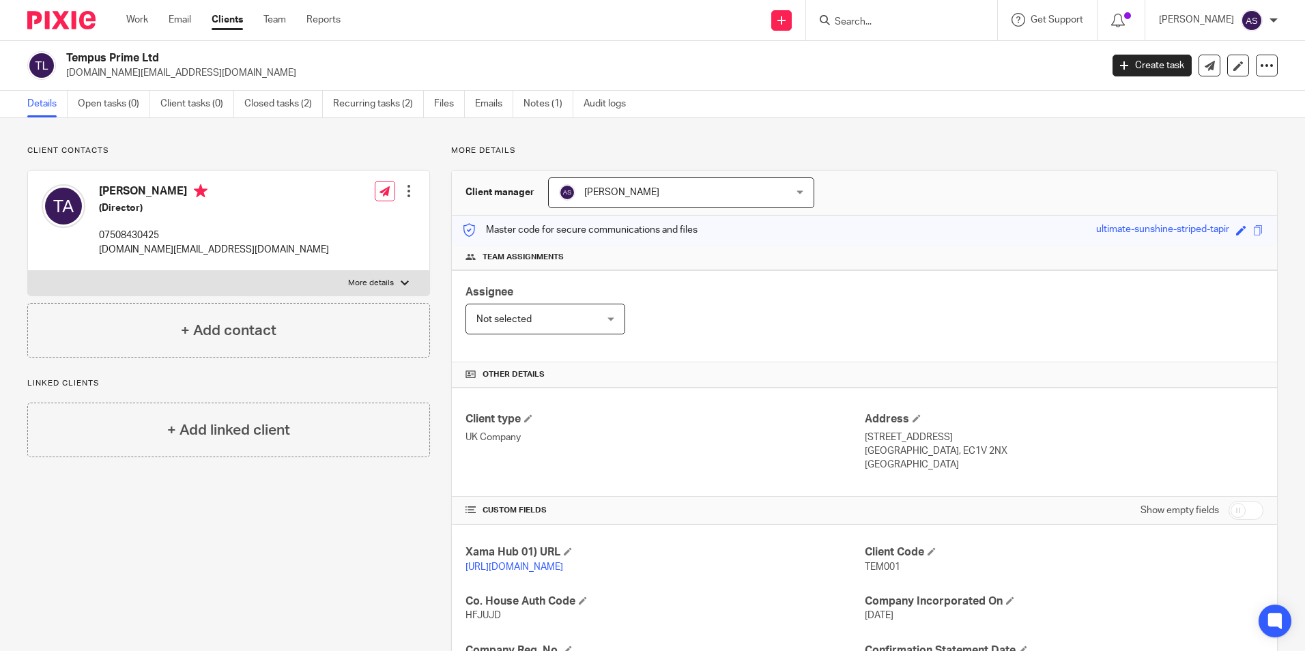
click at [905, 15] on form at bounding box center [906, 20] width 145 height 17
click at [907, 18] on input "Search" at bounding box center [895, 22] width 123 height 12
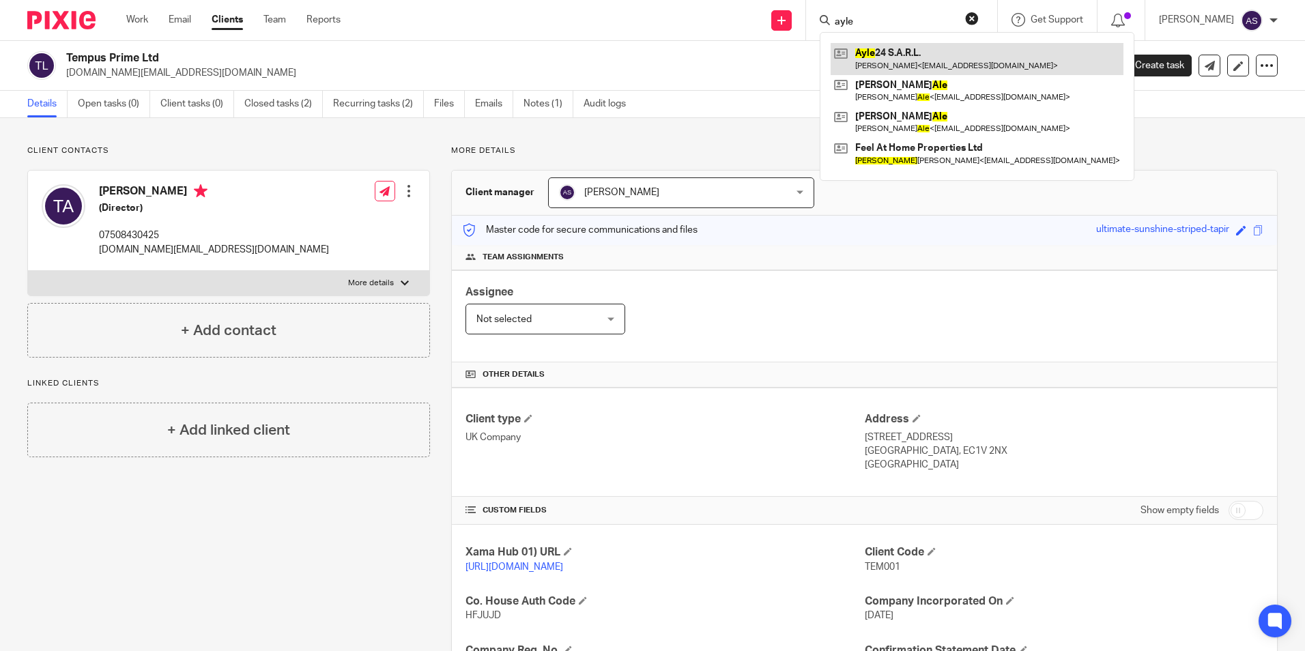
type input "ayle"
click at [898, 46] on link at bounding box center [977, 58] width 293 height 31
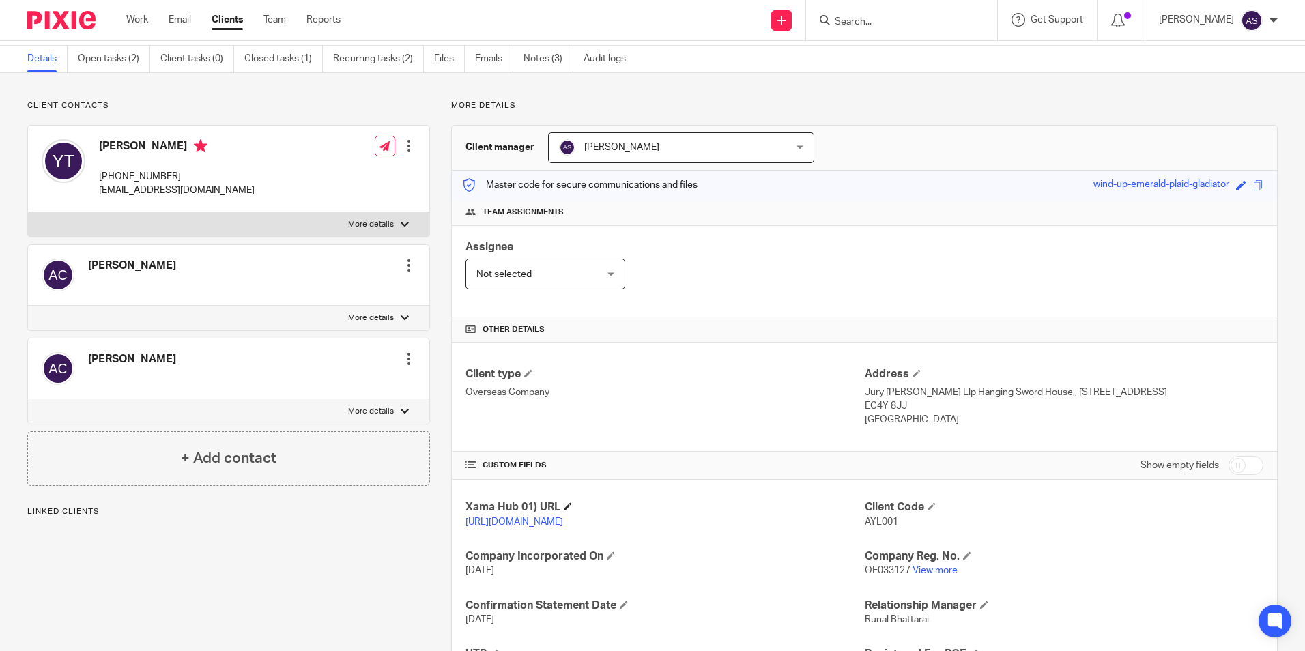
scroll to position [68, 0]
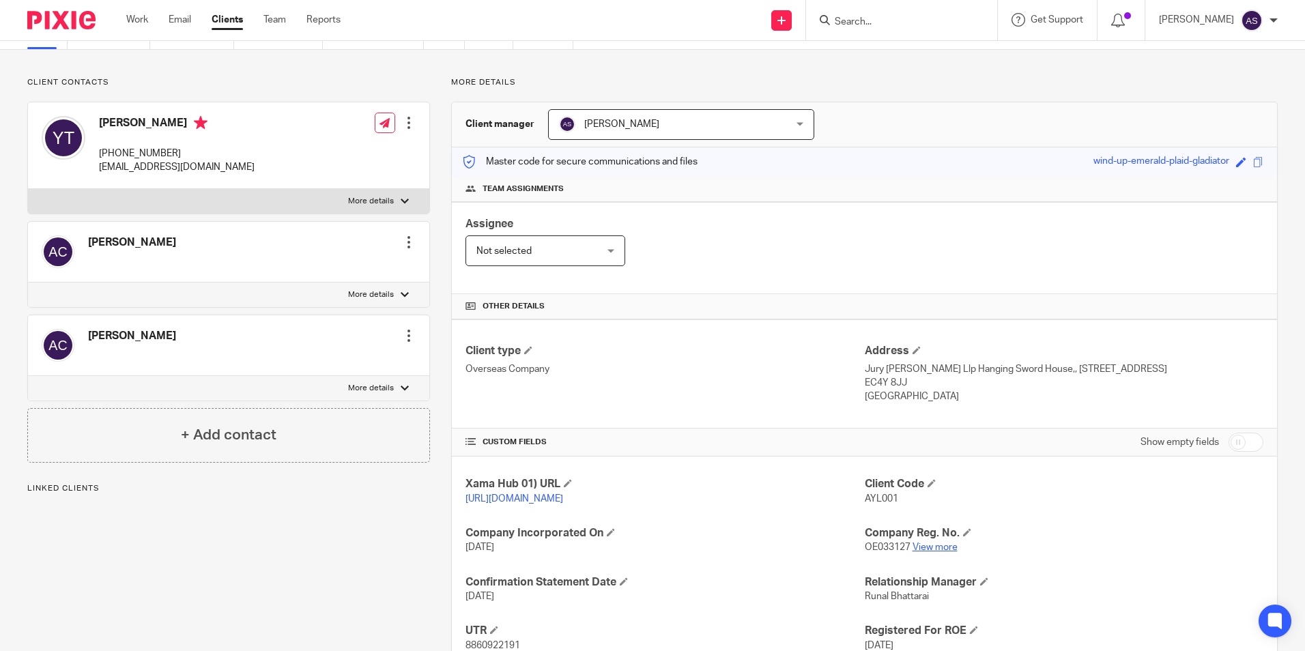
click at [940, 552] on link "View more" at bounding box center [935, 548] width 45 height 10
